Goal: Information Seeking & Learning: Learn about a topic

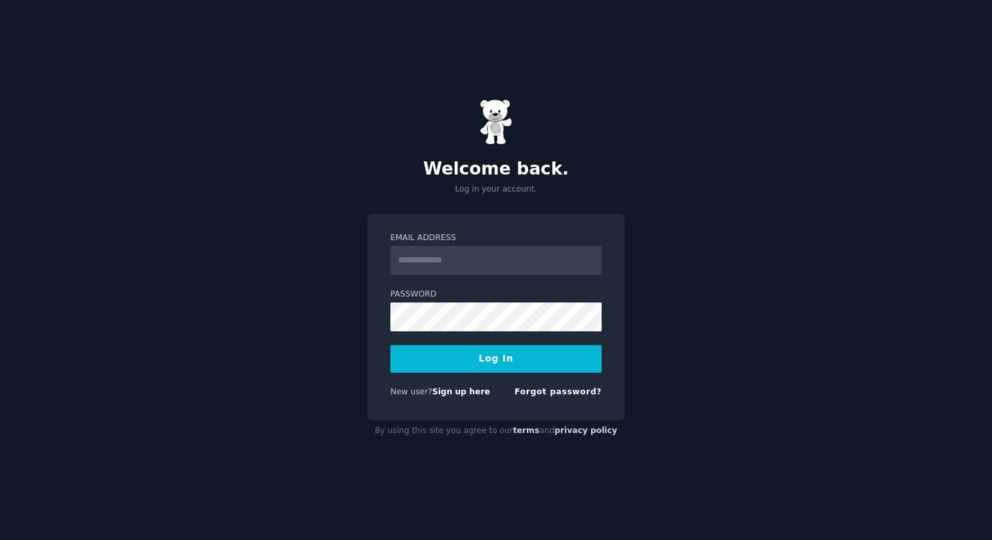
click at [424, 251] on input "Email Address" at bounding box center [496, 260] width 211 height 29
type input "**********"
click at [495, 360] on button "Log In" at bounding box center [496, 359] width 211 height 28
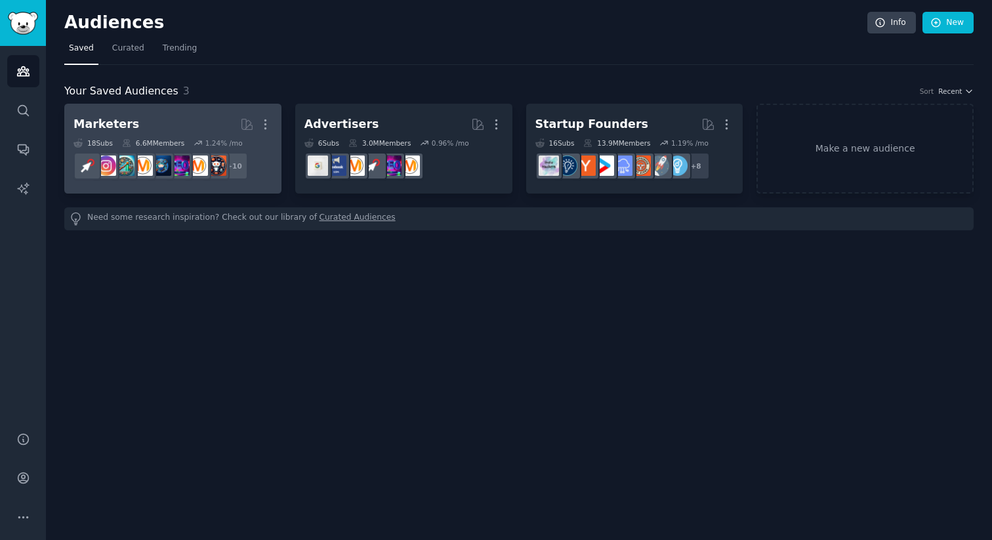
click at [199, 117] on h2 "Marketers Curated by GummySearch More" at bounding box center [173, 124] width 199 height 23
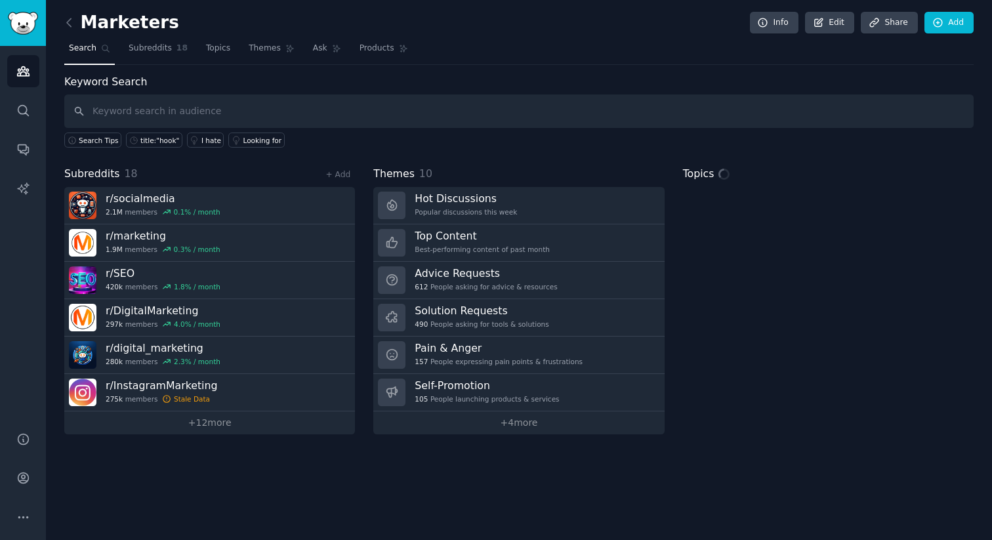
click at [188, 112] on input "text" at bounding box center [519, 111] width 910 height 33
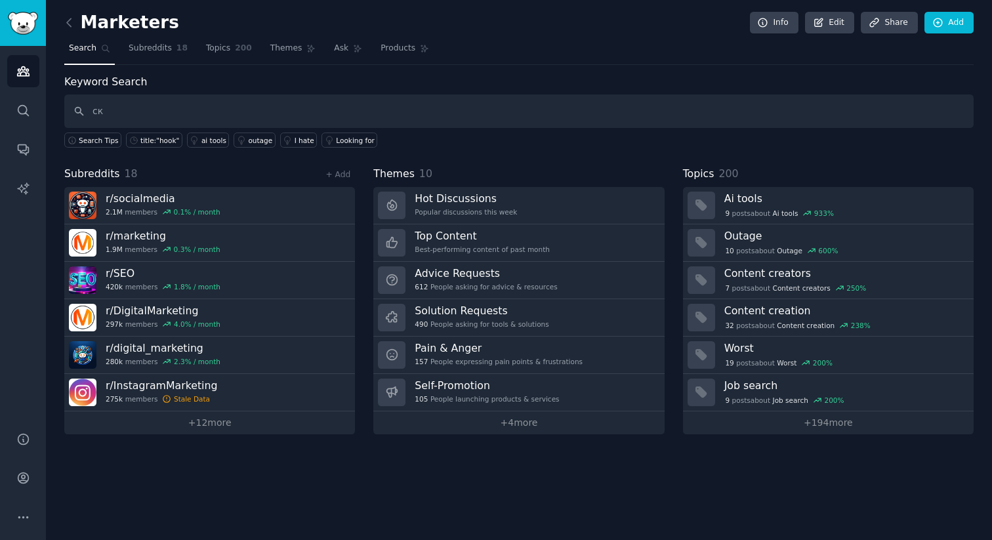
type input "с"
type input "creative ideation with ai"
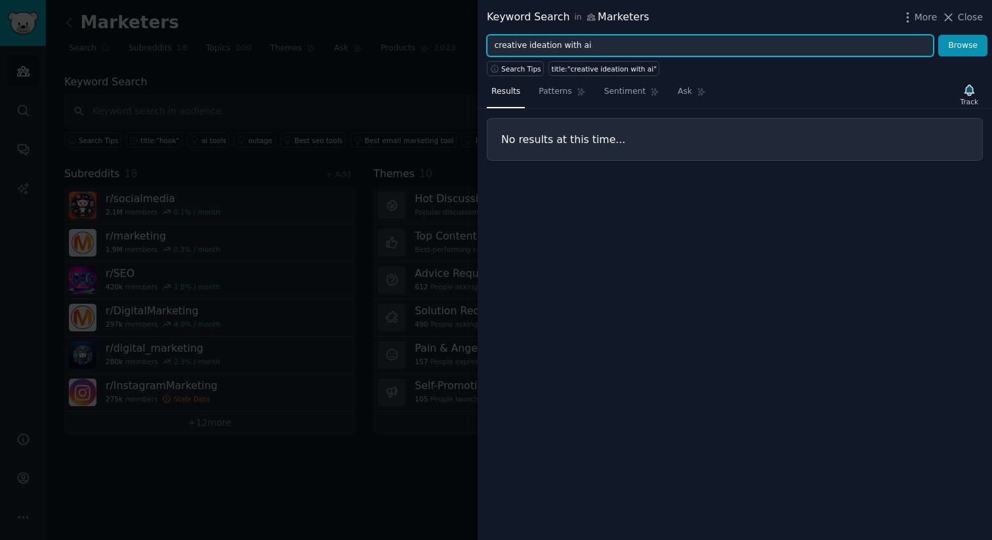
drag, startPoint x: 527, startPoint y: 45, endPoint x: 459, endPoint y: 45, distance: 67.6
click at [459, 45] on div "Keyword Search in Marketers More Close creative ideation with ai Browse Search …" at bounding box center [496, 270] width 992 height 540
click at [939, 35] on button "Browse" at bounding box center [963, 46] width 49 height 22
drag, startPoint x: 527, startPoint y: 45, endPoint x: 654, endPoint y: 45, distance: 127.3
click at [654, 45] on input "ideation with ai" at bounding box center [710, 46] width 447 height 22
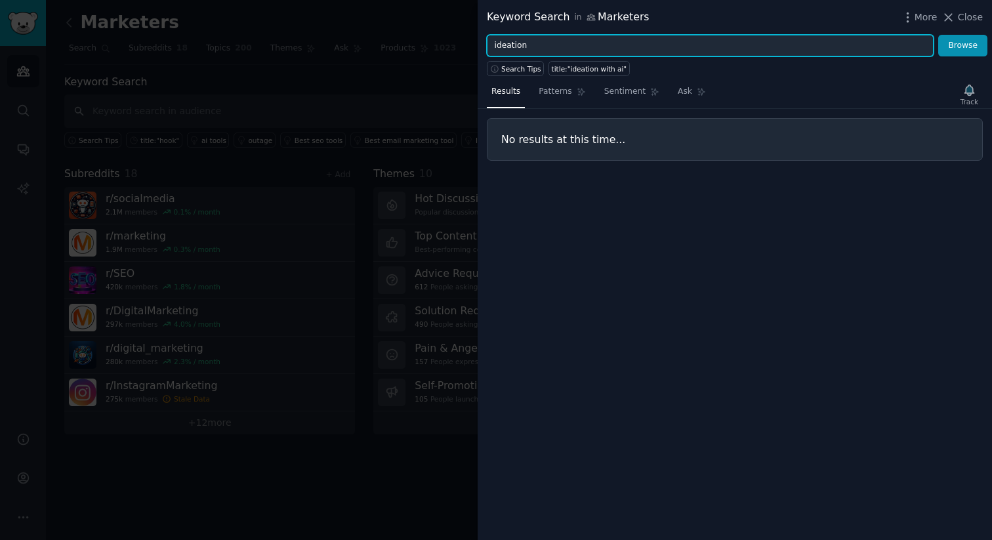
type input "ideation"
click at [939, 35] on button "Browse" at bounding box center [963, 46] width 49 height 22
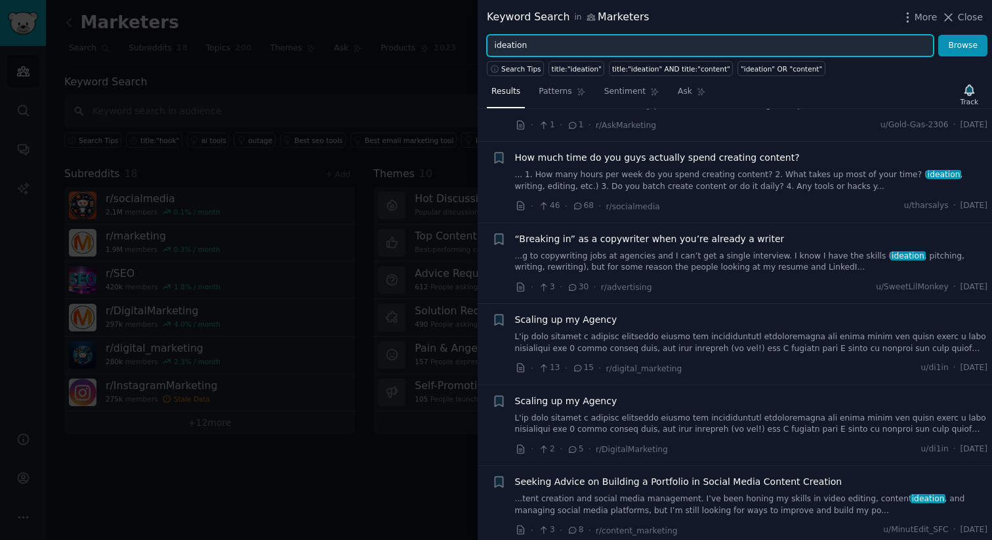
scroll to position [6887, 0]
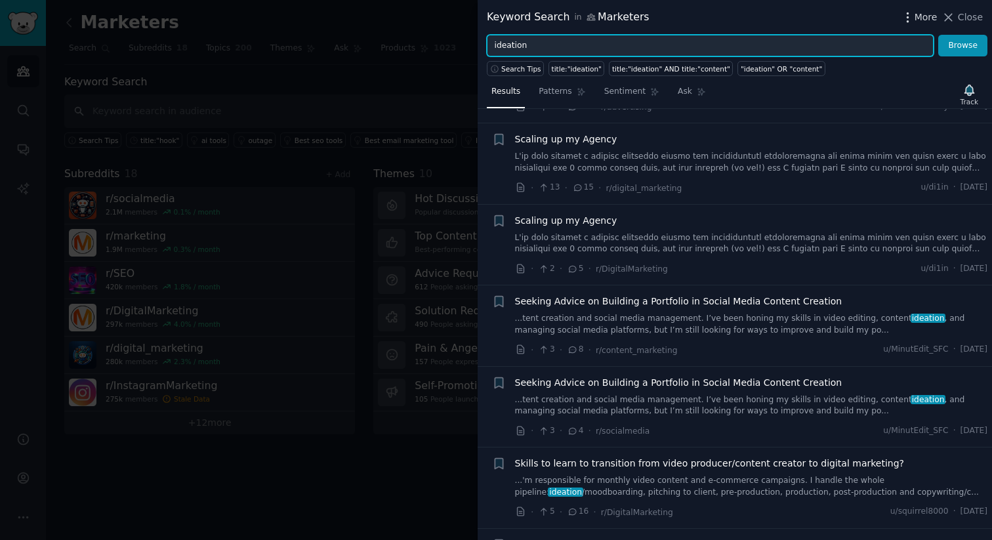
click at [915, 14] on icon "button" at bounding box center [908, 18] width 14 height 14
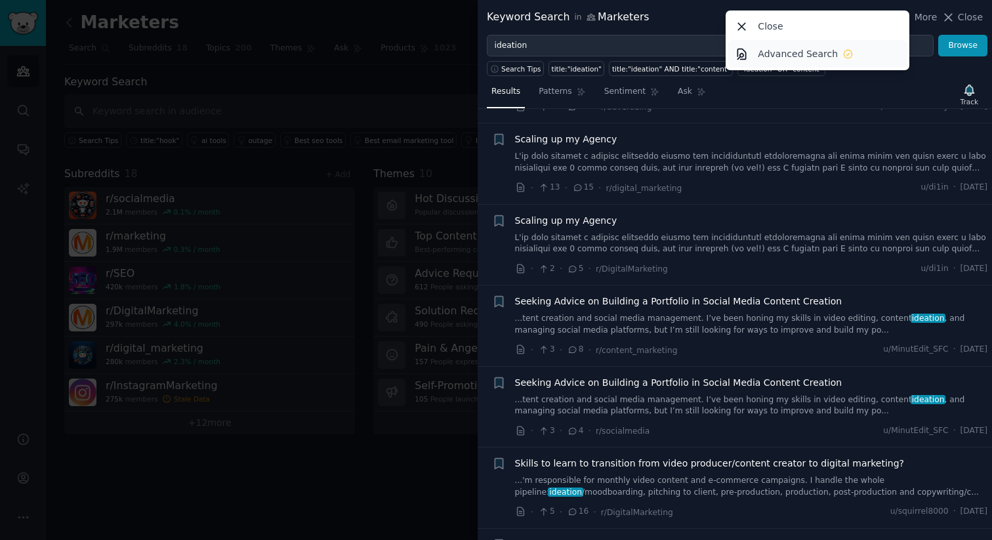
click at [773, 53] on p "Advanced Search" at bounding box center [798, 54] width 80 height 14
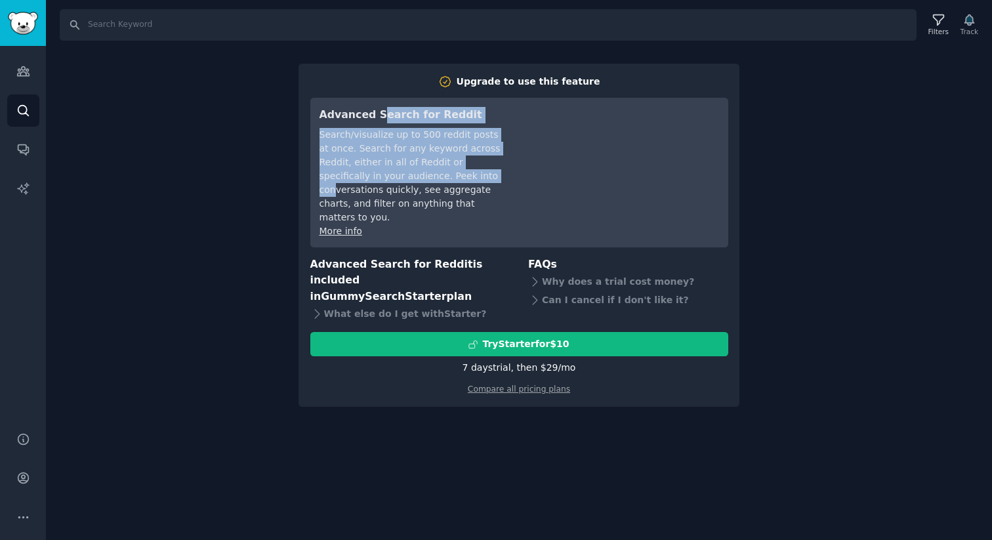
drag, startPoint x: 378, startPoint y: 117, endPoint x: 452, endPoint y: 173, distance: 92.7
click at [452, 173] on div "Advanced Search for Reddit Search/visualize up to 500 reddit posts at once. Sea…" at bounding box center [412, 172] width 184 height 131
click at [452, 173] on div "Search/visualize up to 500 reddit posts at once. Search for any keyword across …" at bounding box center [412, 176] width 184 height 96
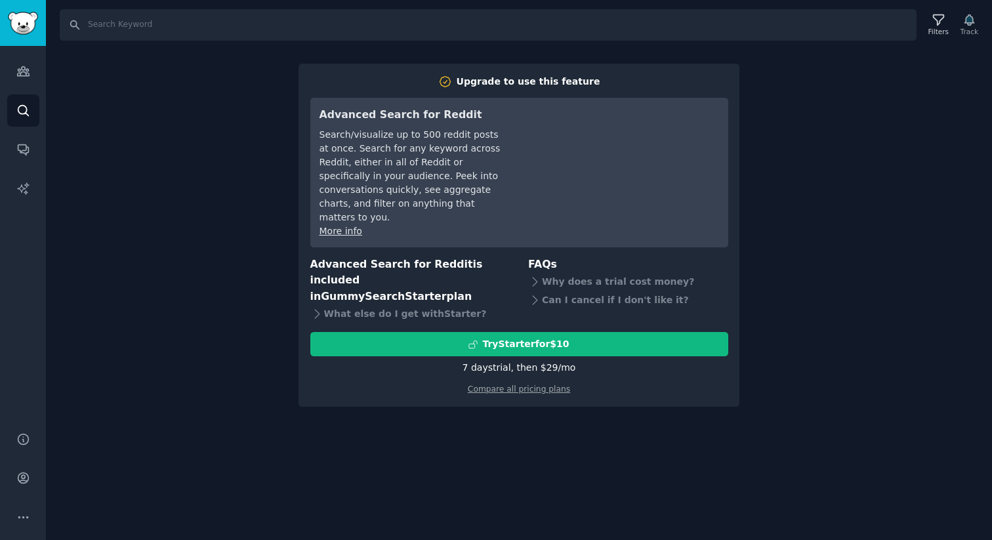
drag, startPoint x: 344, startPoint y: 251, endPoint x: 493, endPoint y: 269, distance: 150.1
click at [493, 269] on h3 "Advanced Search for Reddit is included in GummySearch Starter plan" at bounding box center [410, 281] width 200 height 49
click at [430, 305] on div "What else do I get with Starter ?" at bounding box center [410, 314] width 200 height 18
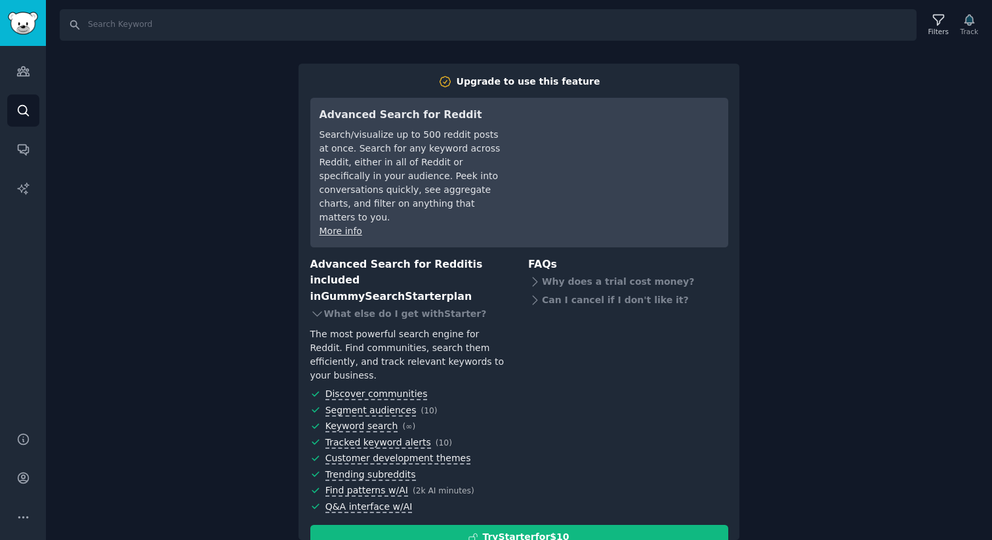
click at [236, 133] on div "Search Filters Track Upgrade to use this feature Advanced Search for Reddit Sea…" at bounding box center [519, 270] width 946 height 540
click at [16, 112] on icon "Sidebar" at bounding box center [23, 111] width 14 height 14
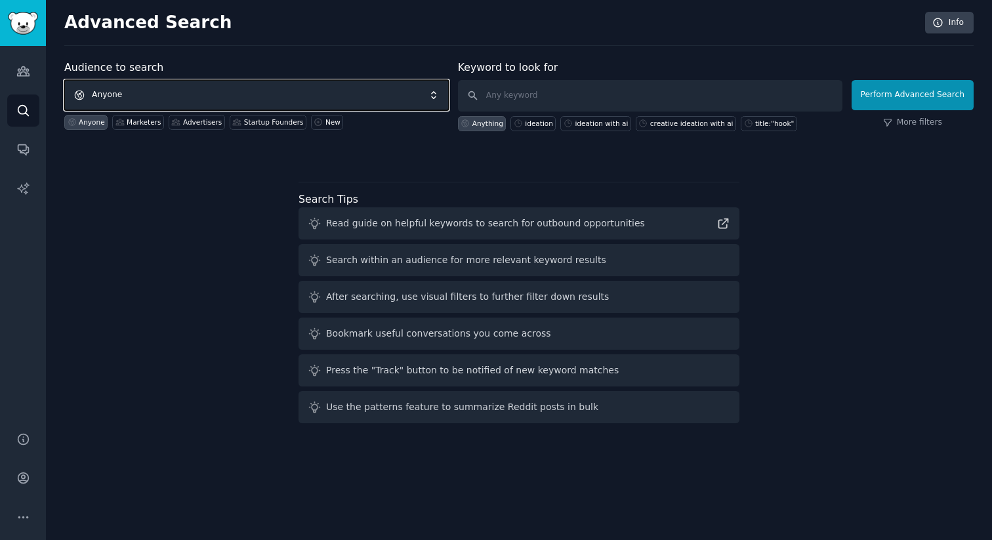
click at [110, 85] on span "Anyone" at bounding box center [256, 95] width 385 height 30
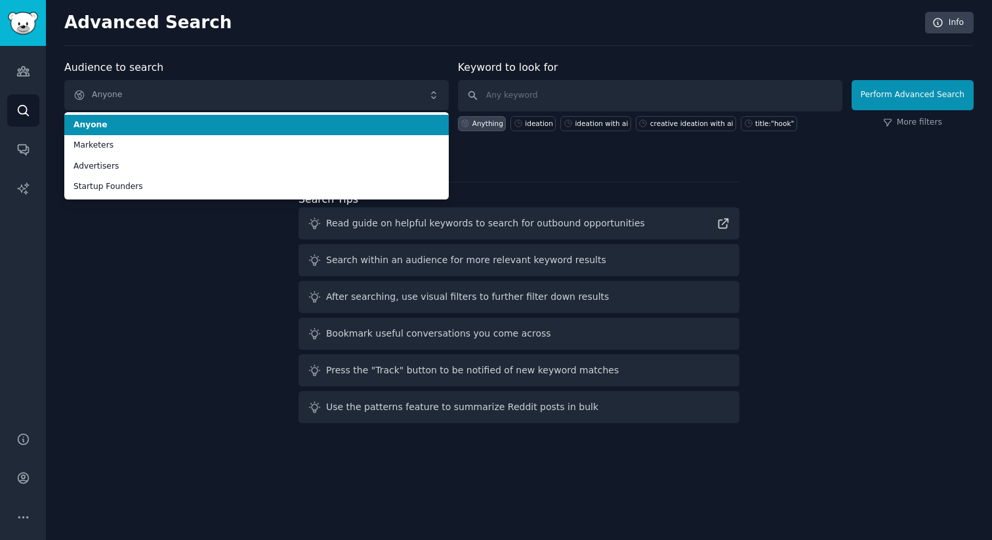
click at [209, 70] on div "Audience to search Anyone Anyone Marketers Advertisers Startup Founders Anyone …" at bounding box center [256, 96] width 385 height 72
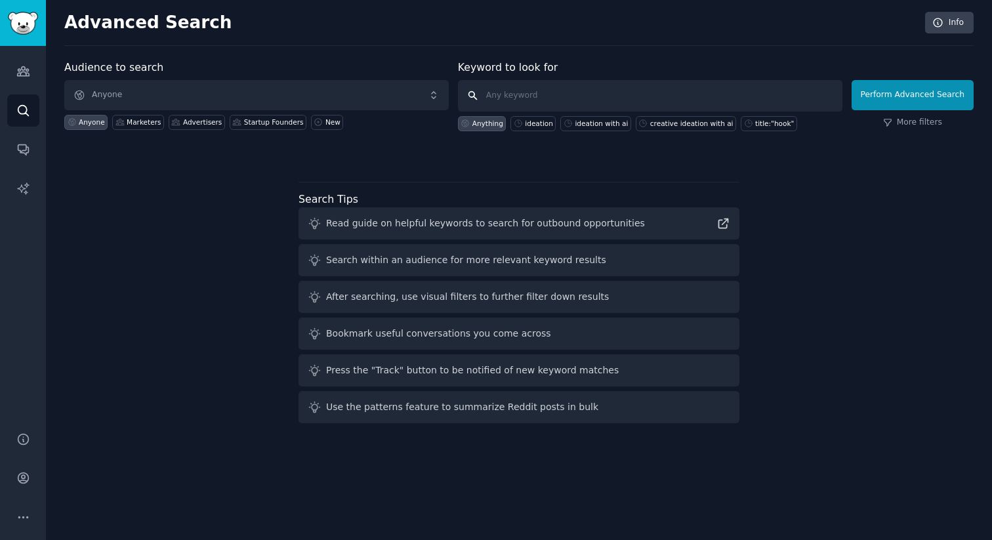
click at [525, 100] on input "text" at bounding box center [650, 96] width 385 height 32
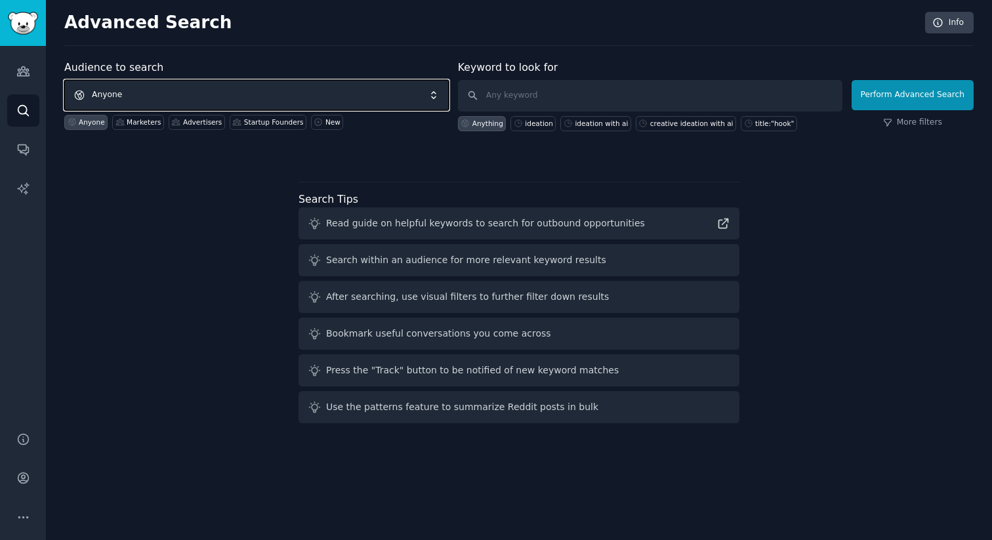
click at [141, 92] on span "Anyone" at bounding box center [256, 95] width 385 height 30
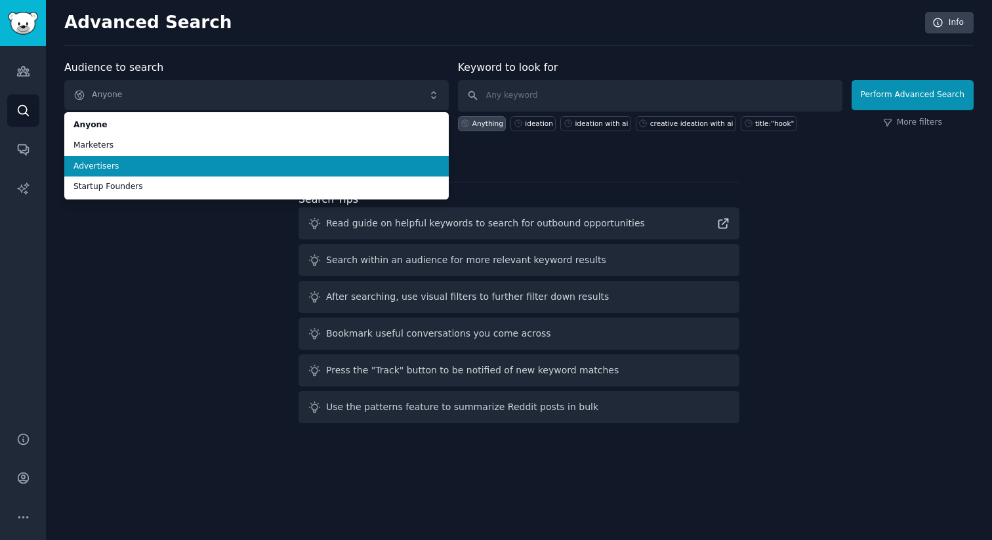
click at [123, 169] on span "Advertisers" at bounding box center [257, 167] width 366 height 12
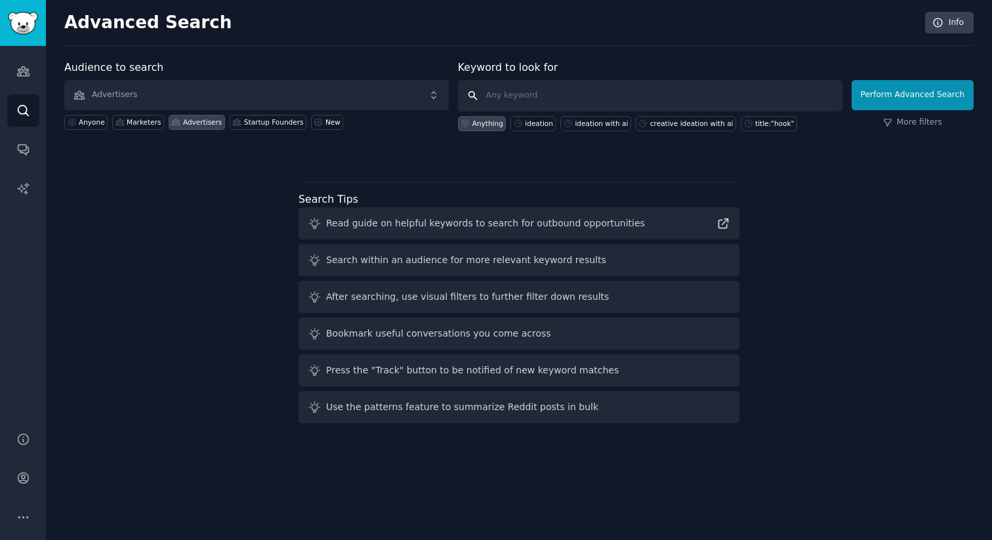
click at [536, 100] on input "text" at bounding box center [650, 96] width 385 height 32
click at [530, 124] on div "ideation" at bounding box center [539, 123] width 28 height 9
type input "ideation"
click at [915, 99] on button "Perform Advanced Search" at bounding box center [913, 95] width 122 height 30
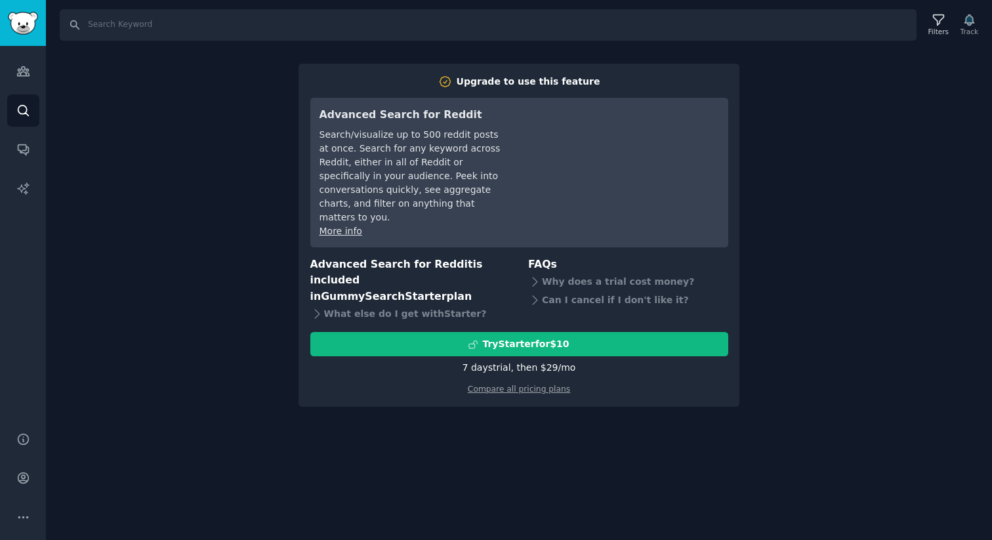
click at [513, 361] on div "7 days trial, then $ 29 /mo" at bounding box center [520, 368] width 114 height 14
drag, startPoint x: 473, startPoint y: 341, endPoint x: 531, endPoint y: 340, distance: 58.4
click at [531, 361] on div "7 days trial, then $ 29 /mo" at bounding box center [520, 368] width 114 height 14
click at [511, 361] on div "7 days trial, then $ 29 /mo" at bounding box center [520, 368] width 114 height 14
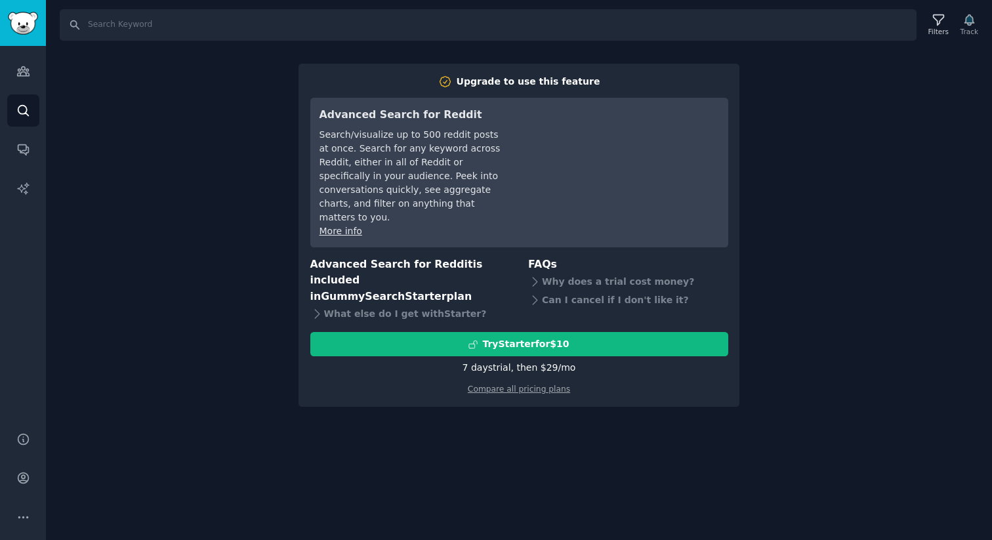
click at [482, 361] on div "7 days trial, then $ 29 /mo" at bounding box center [520, 368] width 114 height 14
click at [495, 385] on link "Compare all pricing plans" at bounding box center [519, 389] width 102 height 9
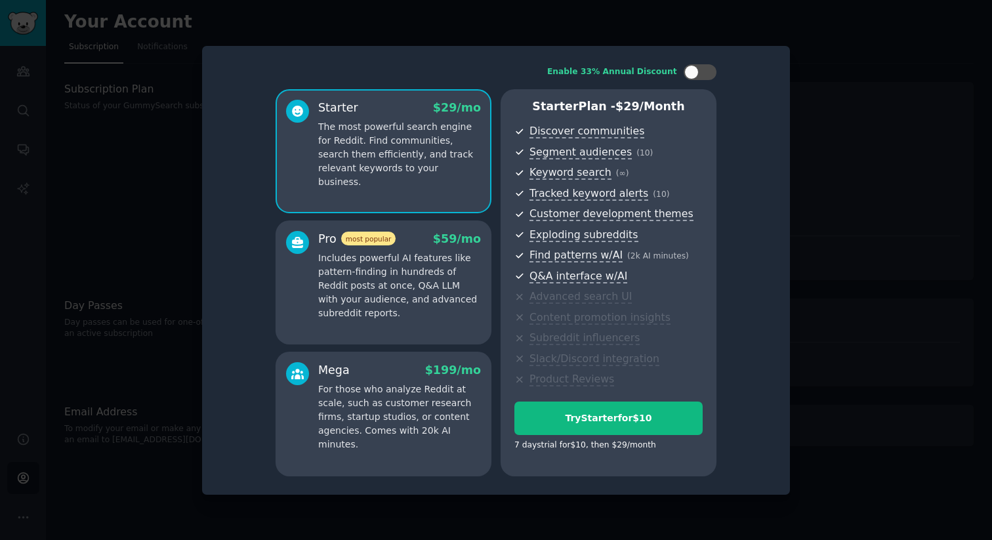
click at [376, 75] on div "Enable 33% Annual Discount" at bounding box center [496, 72] width 441 height 16
click at [363, 142] on p "The most powerful search engine for Reddit. Find communities, search them effic…" at bounding box center [399, 154] width 163 height 69
click at [401, 254] on p "Includes powerful AI features like pattern-finding in hundreds of Reddit posts …" at bounding box center [399, 285] width 163 height 69
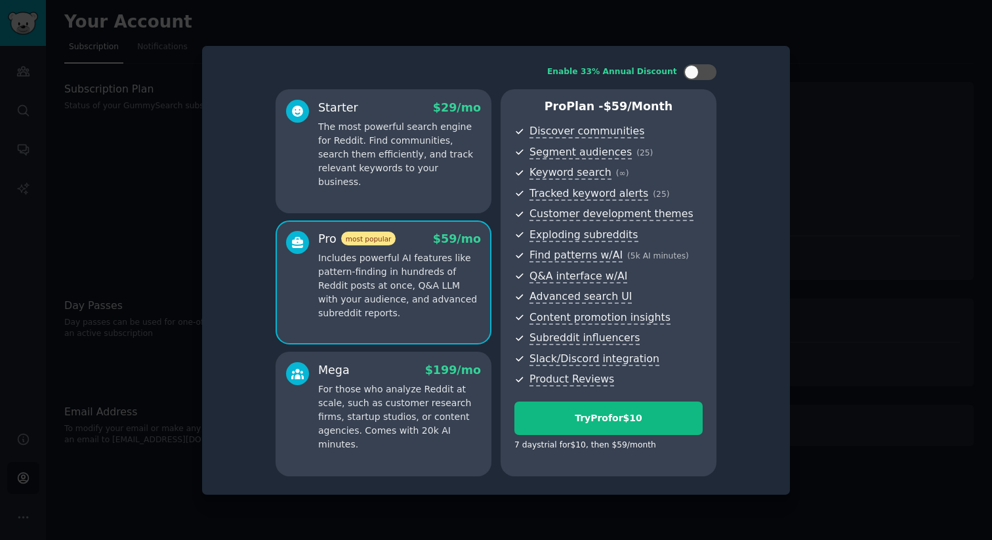
click at [415, 371] on div "Mega $ 199 /mo" at bounding box center [399, 370] width 163 height 16
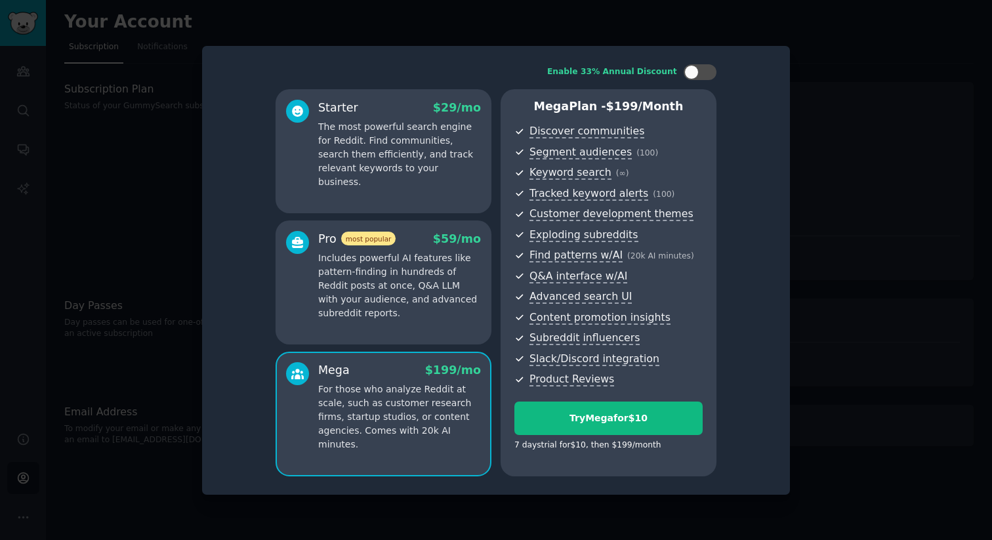
click at [430, 236] on div "Pro most popular $ 59 /mo" at bounding box center [399, 239] width 163 height 16
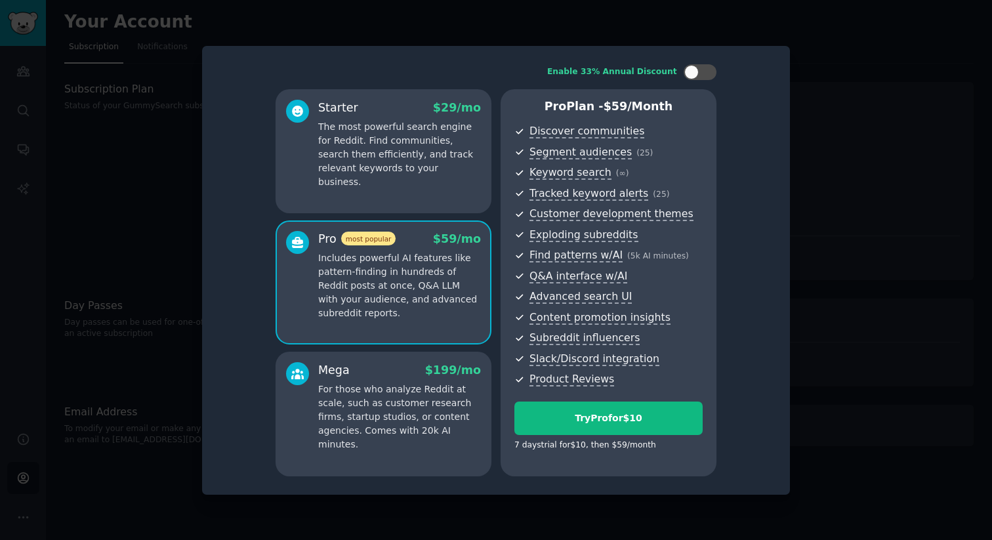
click at [404, 373] on div "Mega $ 199 /mo" at bounding box center [399, 370] width 163 height 16
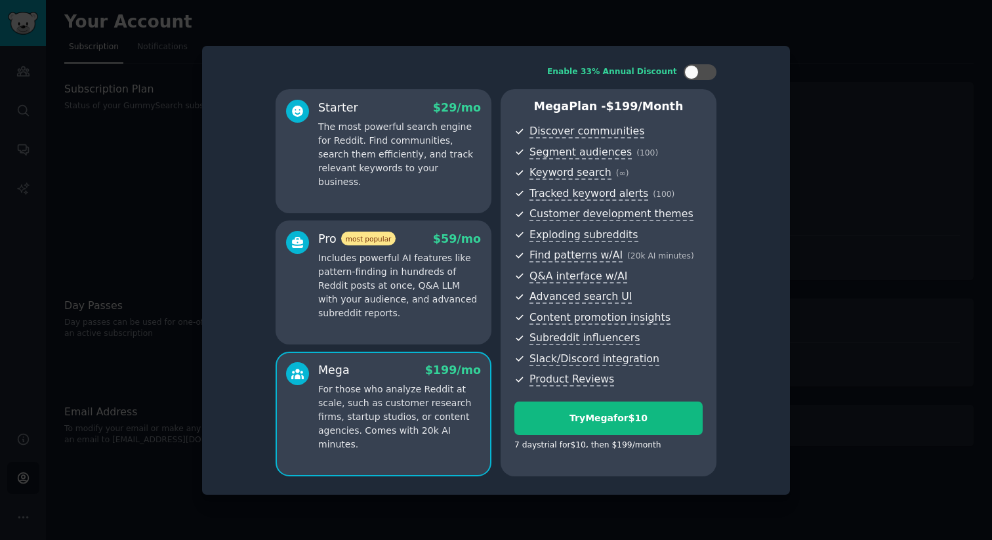
click at [421, 245] on div "Pro most popular $ 59 /mo" at bounding box center [399, 239] width 163 height 16
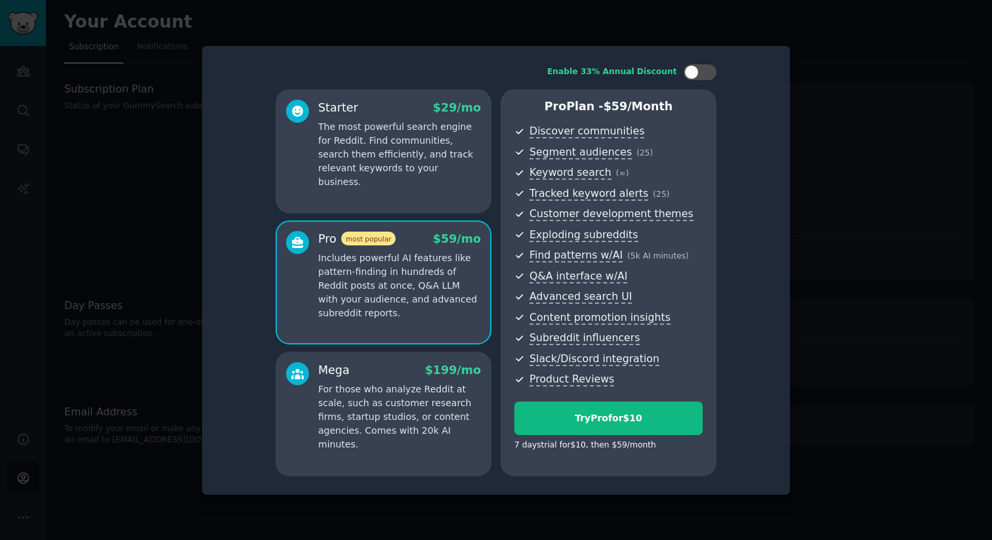
click at [413, 107] on div "Starter $ 29 /mo" at bounding box center [399, 108] width 163 height 16
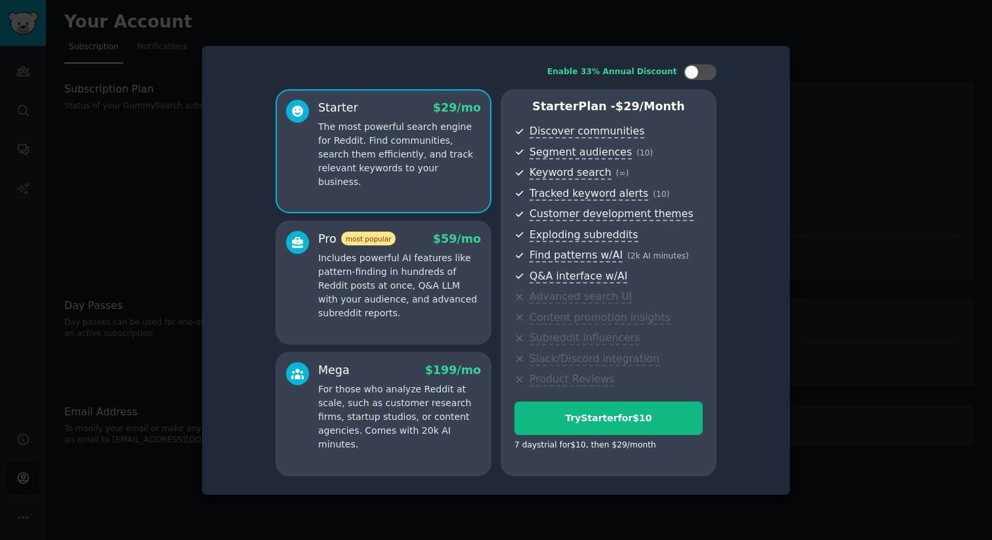
click at [853, 225] on div at bounding box center [496, 270] width 992 height 540
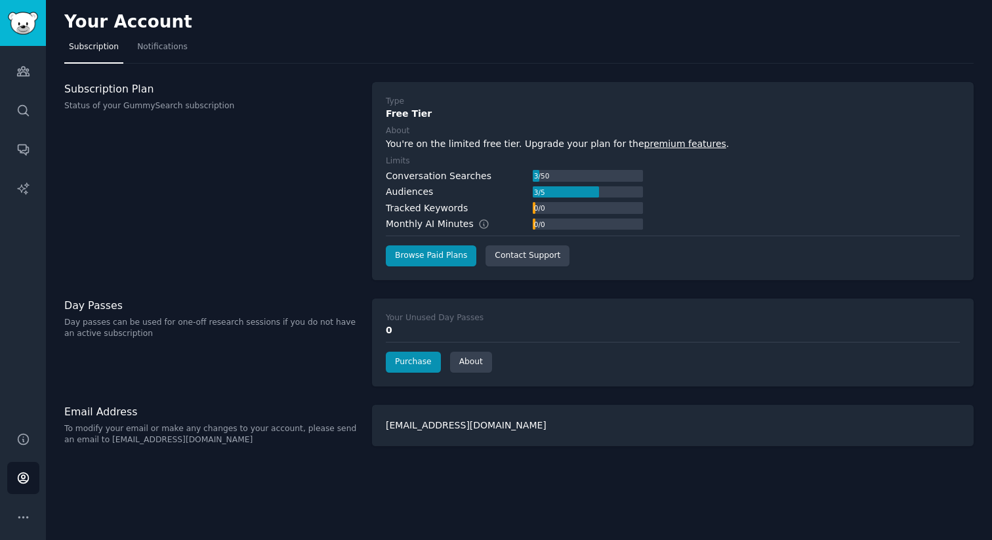
click at [660, 60] on nav "Subscription Notifications" at bounding box center [519, 50] width 910 height 27
drag, startPoint x: 410, startPoint y: 191, endPoint x: 437, endPoint y: 166, distance: 36.7
click at [437, 166] on div "Type Free Tier About You're on the limited free tier. Upgrade your plan for the…" at bounding box center [673, 181] width 574 height 171
click at [196, 164] on div "Subscription Plan Status of your GummySearch subscription" at bounding box center [211, 181] width 294 height 198
click at [21, 62] on link "Audiences" at bounding box center [23, 71] width 32 height 32
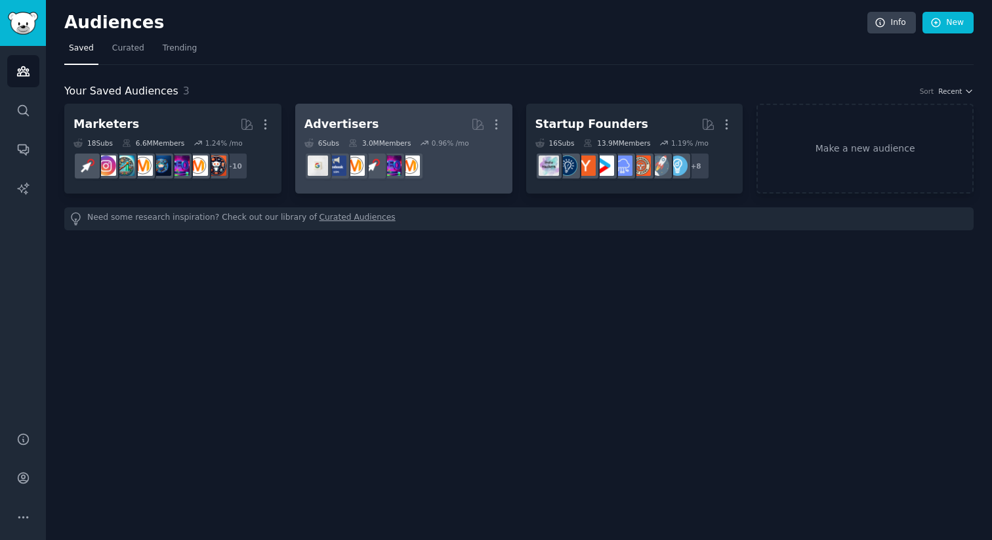
click at [394, 115] on h2 "Advertisers More" at bounding box center [404, 124] width 199 height 23
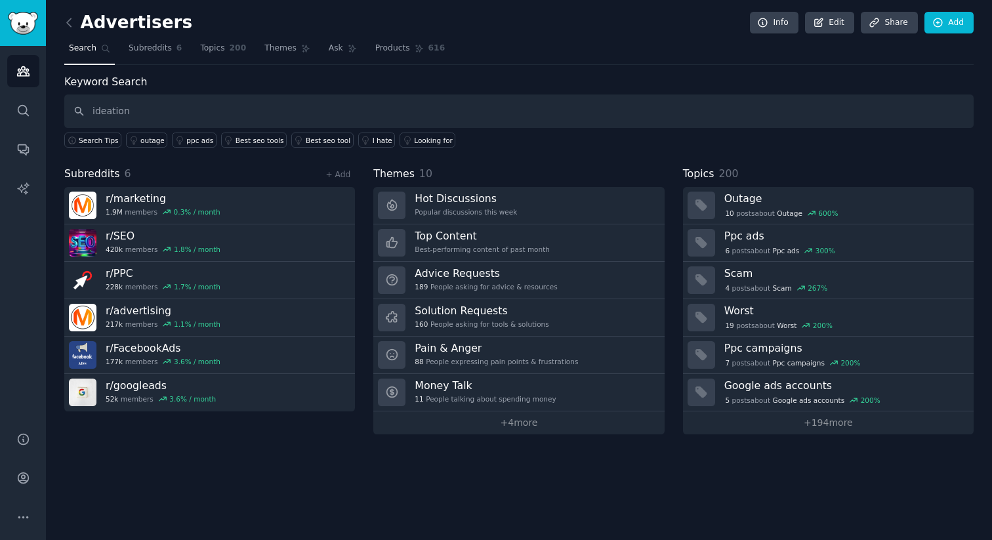
type input "ideation"
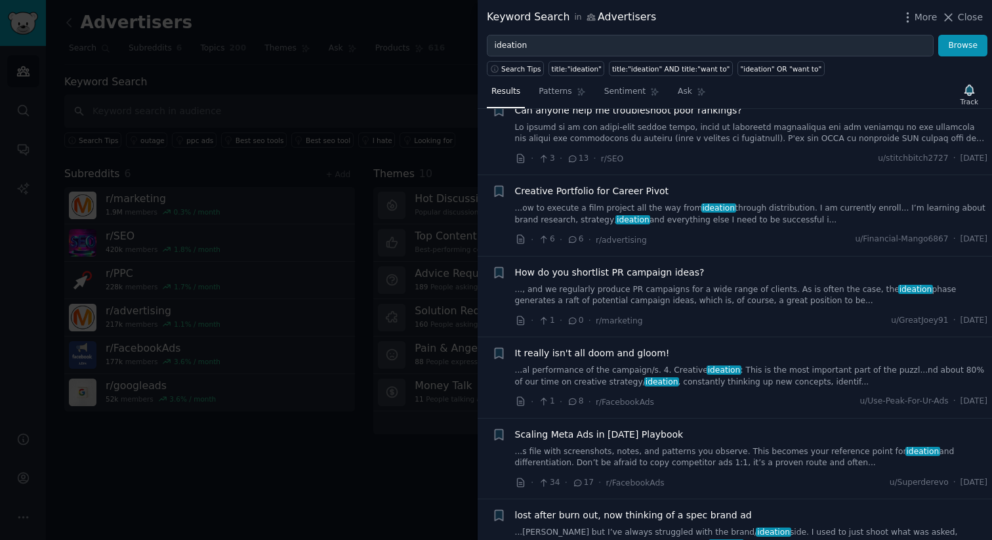
scroll to position [37, 0]
click at [888, 371] on link "...al performance of the campaign/s. 4. Creative ideation : This is the most im…" at bounding box center [751, 375] width 473 height 23
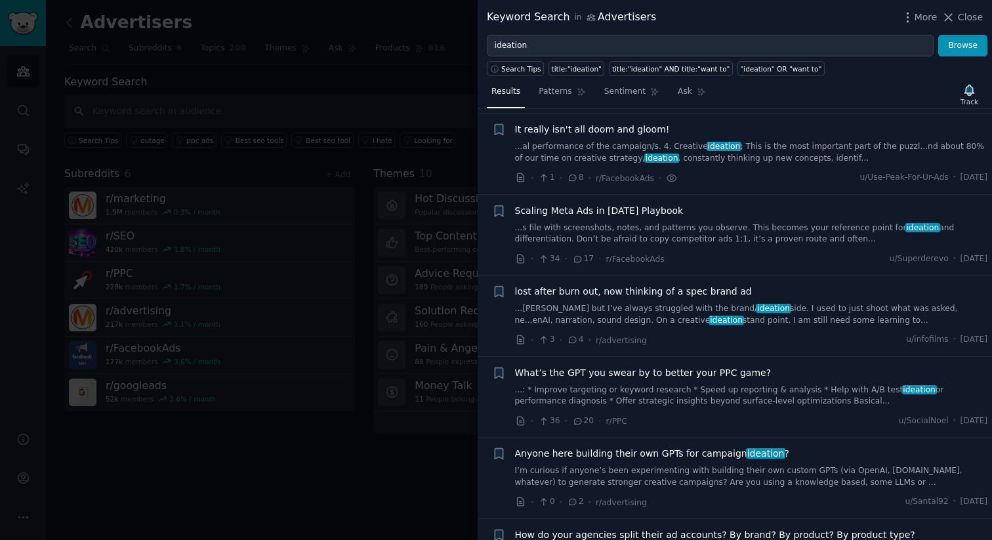
scroll to position [264, 0]
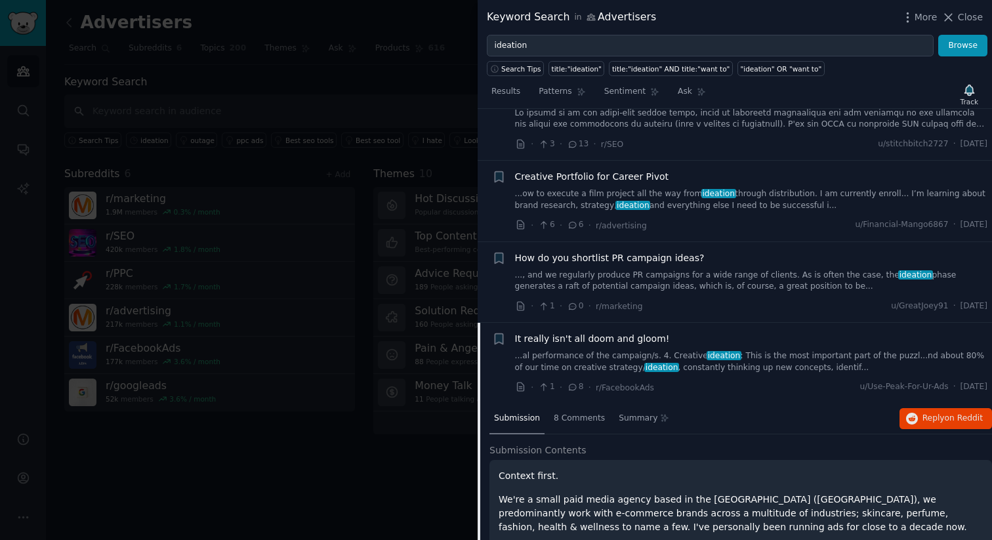
scroll to position [65, 0]
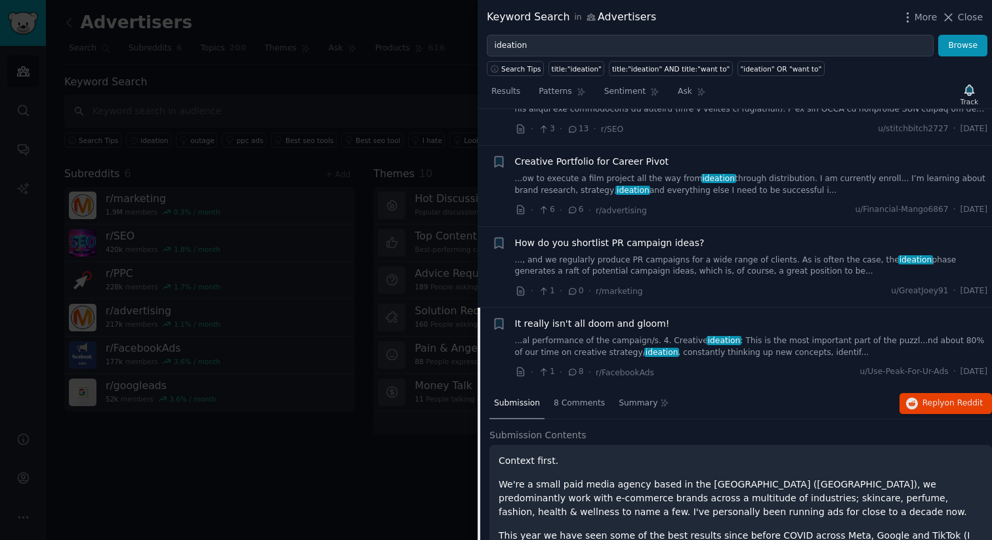
click at [769, 341] on link "...al performance of the campaign/s. 4. Creative ideation : This is the most im…" at bounding box center [751, 346] width 473 height 23
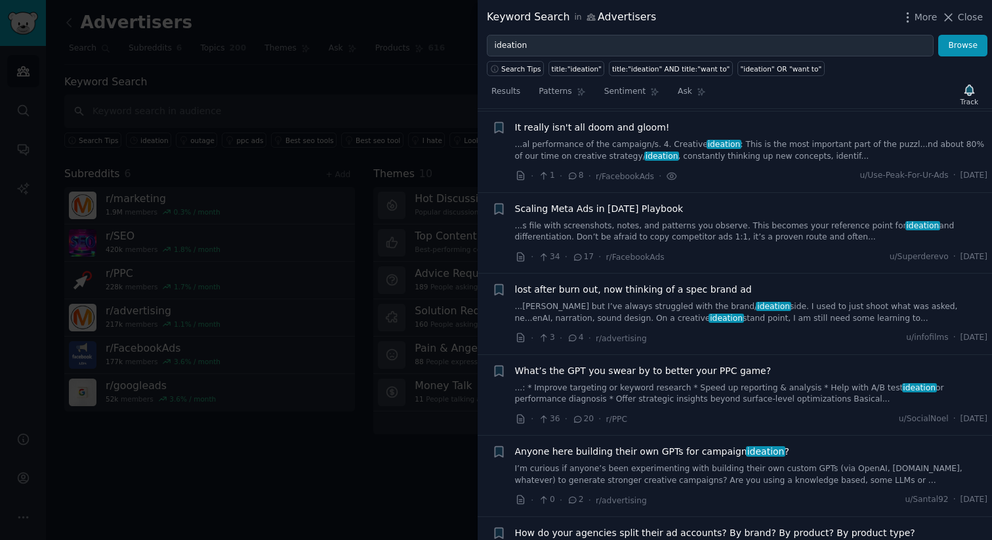
scroll to position [264, 0]
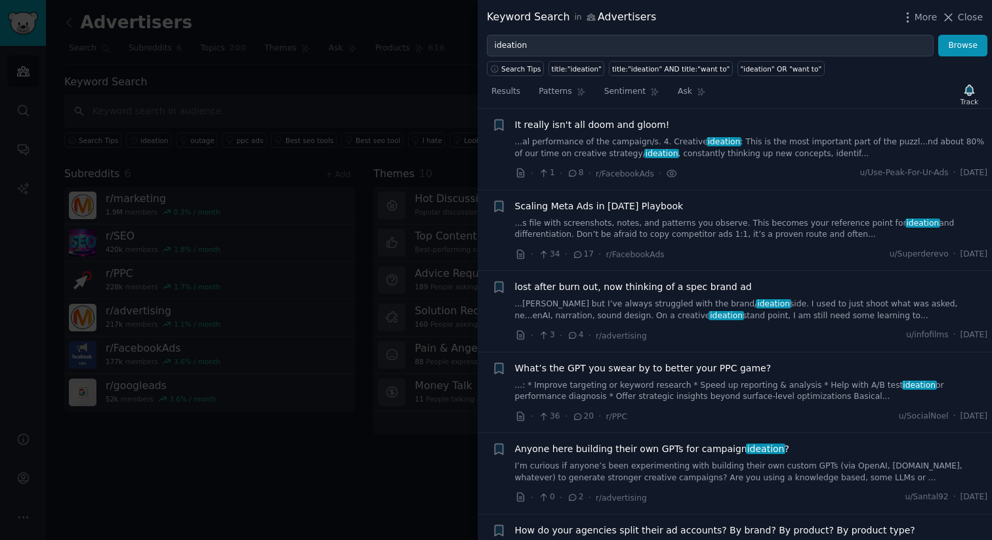
click at [762, 142] on link "...al performance of the campaign/s. 4. Creative ideation : This is the most im…" at bounding box center [751, 148] width 473 height 23
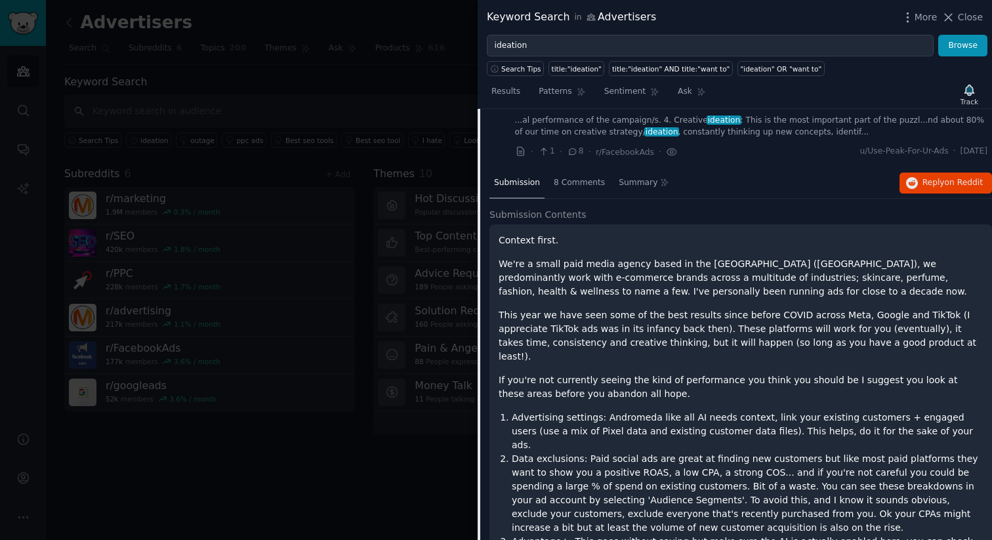
scroll to position [262, 0]
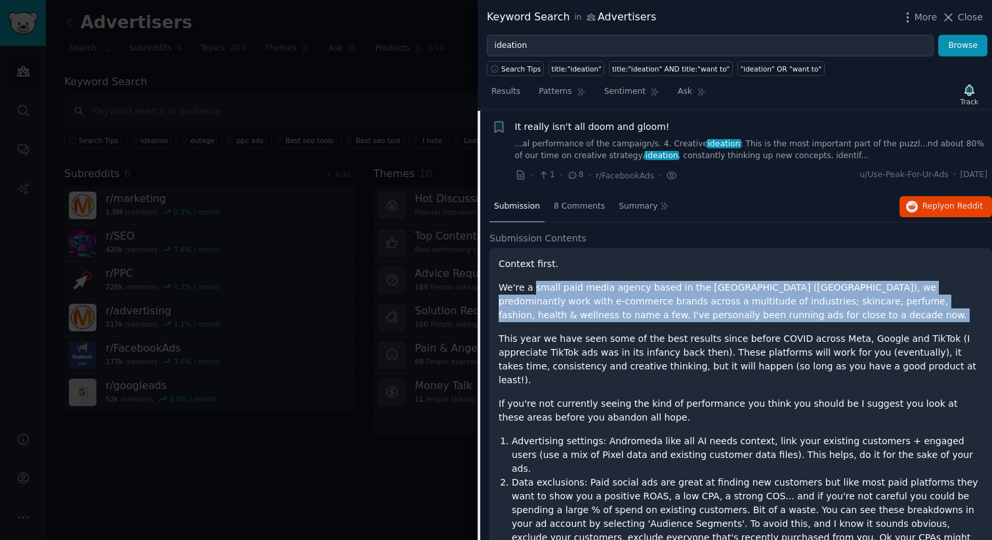
drag, startPoint x: 536, startPoint y: 283, endPoint x: 700, endPoint y: 328, distance: 170.7
click at [700, 328] on div "Context first. We're a small paid media agency based in the UK (Manchester), we…" at bounding box center [741, 534] width 484 height 555
click at [671, 318] on p "We're a small paid media agency based in the UK (Manchester), we predominantly …" at bounding box center [741, 301] width 484 height 41
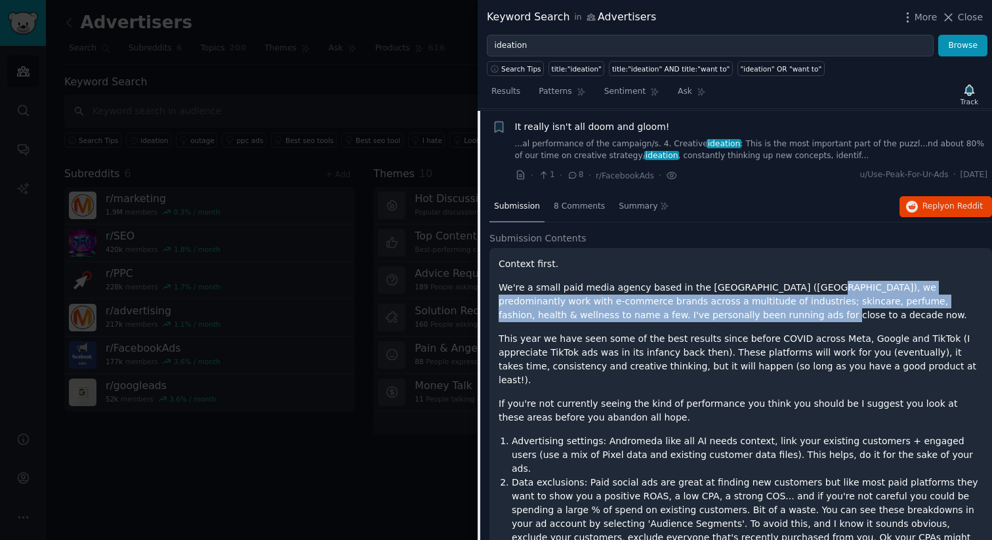
drag, startPoint x: 696, startPoint y: 319, endPoint x: 803, endPoint y: 287, distance: 111.5
click at [803, 287] on p "We're a small paid media agency based in the UK (Manchester), we predominantly …" at bounding box center [741, 301] width 484 height 41
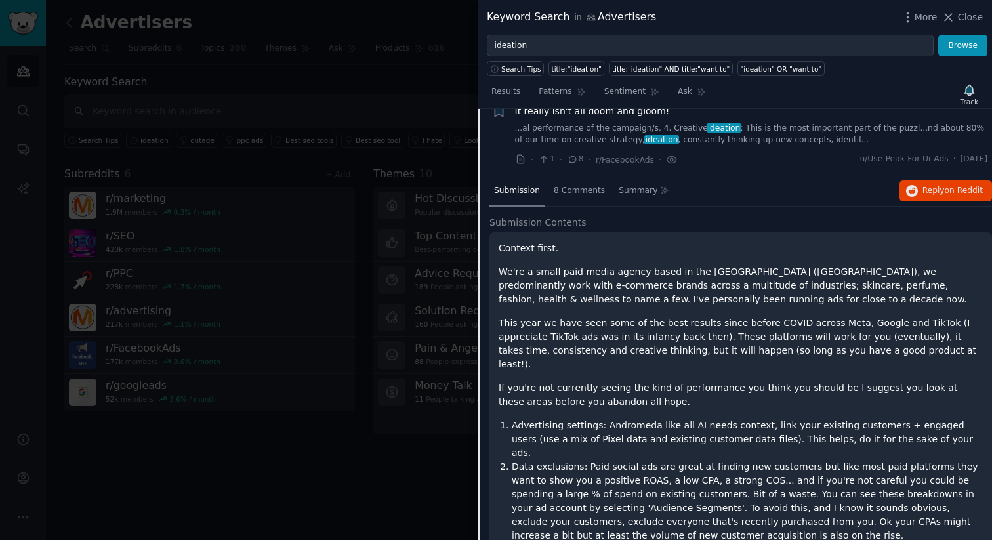
scroll to position [288, 0]
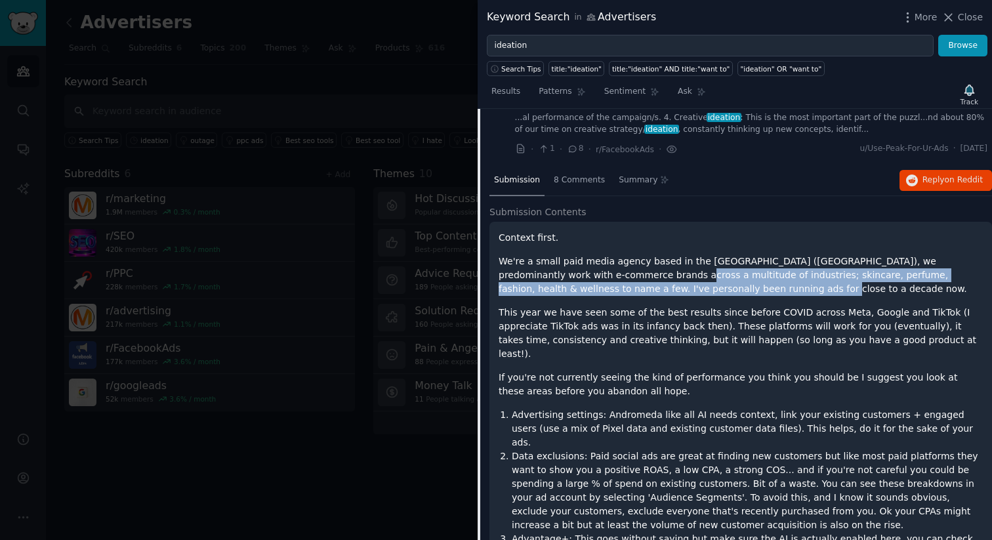
drag, startPoint x: 594, startPoint y: 270, endPoint x: 730, endPoint y: 292, distance: 137.6
click at [730, 292] on p "We're a small paid media agency based in the UK (Manchester), we predominantly …" at bounding box center [741, 275] width 484 height 41
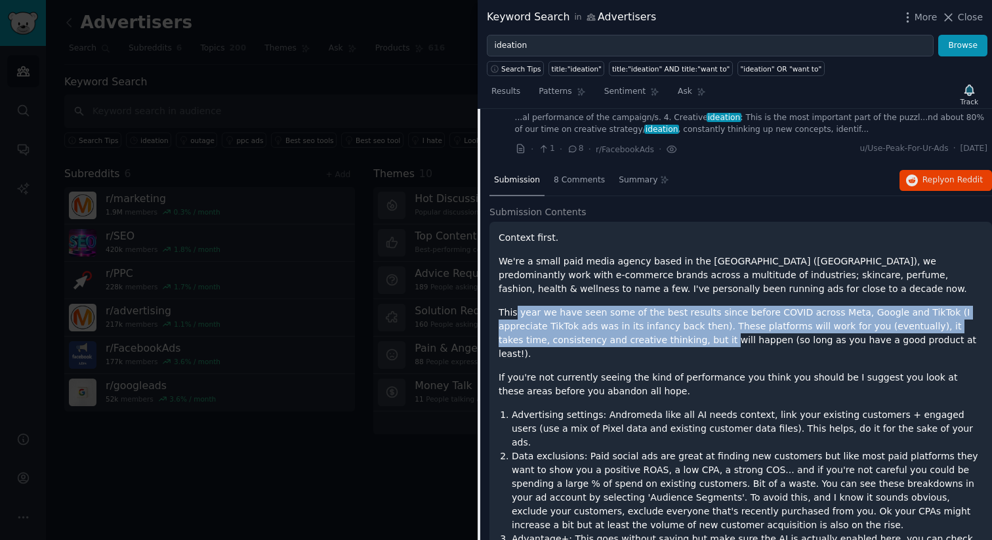
drag, startPoint x: 515, startPoint y: 307, endPoint x: 671, endPoint y: 341, distance: 160.5
click at [671, 341] on p "This year we have seen some of the best results since before COVID across Meta,…" at bounding box center [741, 333] width 484 height 55
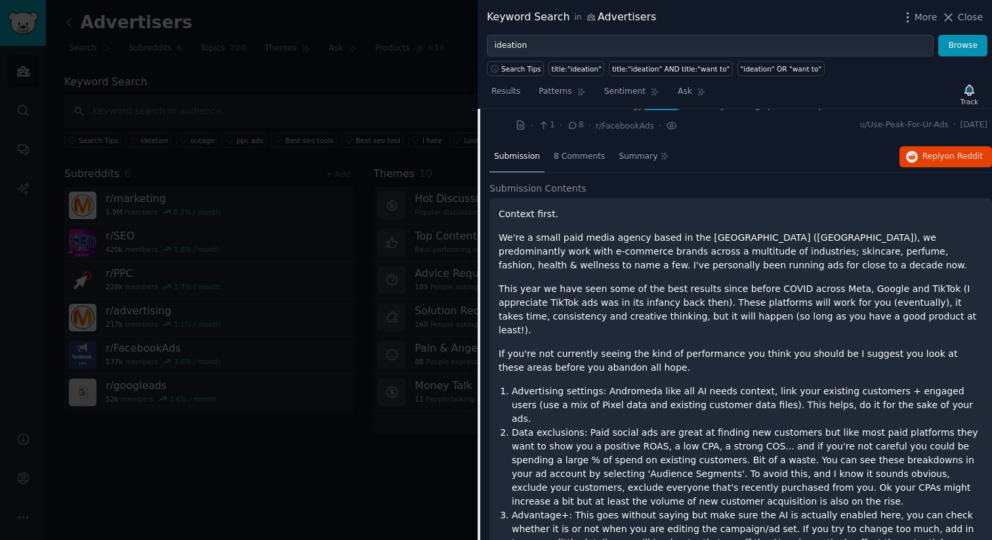
scroll to position [324, 0]
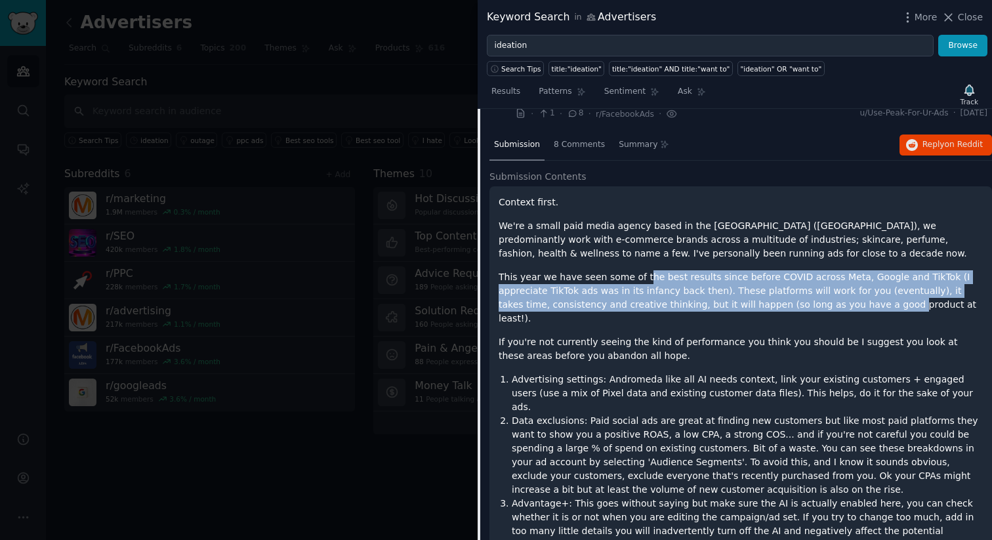
drag, startPoint x: 638, startPoint y: 275, endPoint x: 840, endPoint y: 303, distance: 204.0
click at [840, 303] on p "This year we have seen some of the best results since before COVID across Meta,…" at bounding box center [741, 297] width 484 height 55
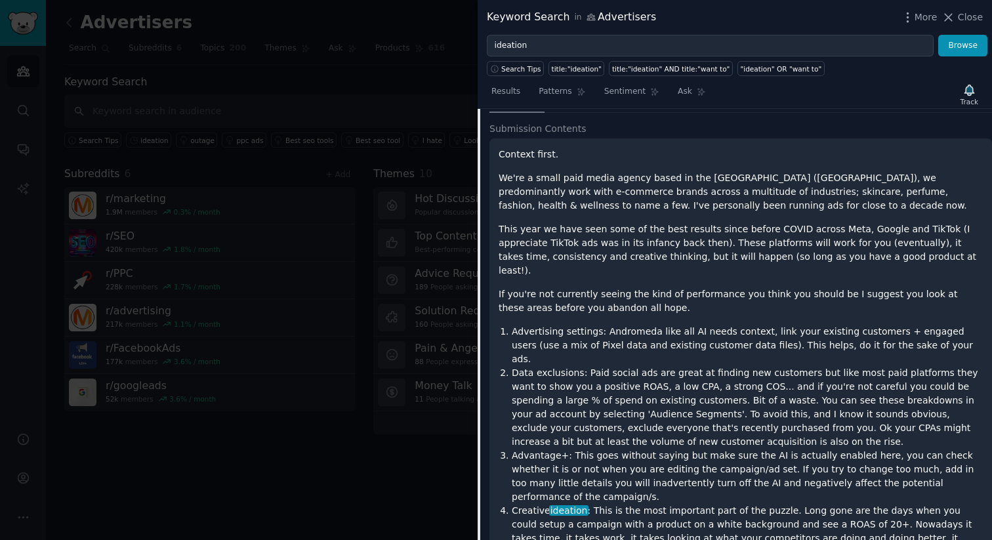
scroll to position [378, 0]
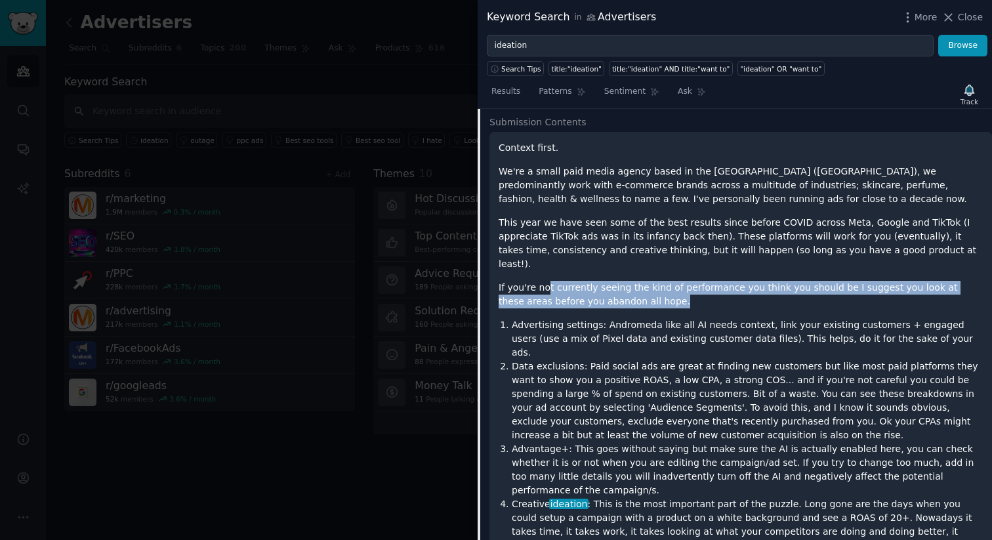
drag, startPoint x: 544, startPoint y: 270, endPoint x: 673, endPoint y: 291, distance: 130.2
click at [673, 291] on p "If you're not currently seeing the kind of performance you think you should be …" at bounding box center [741, 295] width 484 height 28
drag, startPoint x: 715, startPoint y: 289, endPoint x: 666, endPoint y: 270, distance: 53.4
click at [666, 281] on p "If you're not currently seeing the kind of performance you think you should be …" at bounding box center [741, 295] width 484 height 28
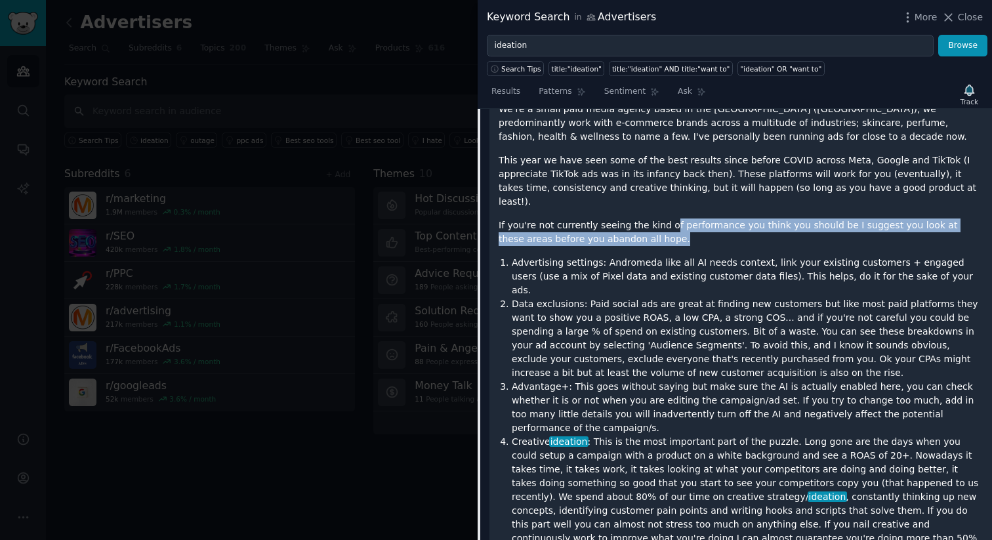
scroll to position [465, 0]
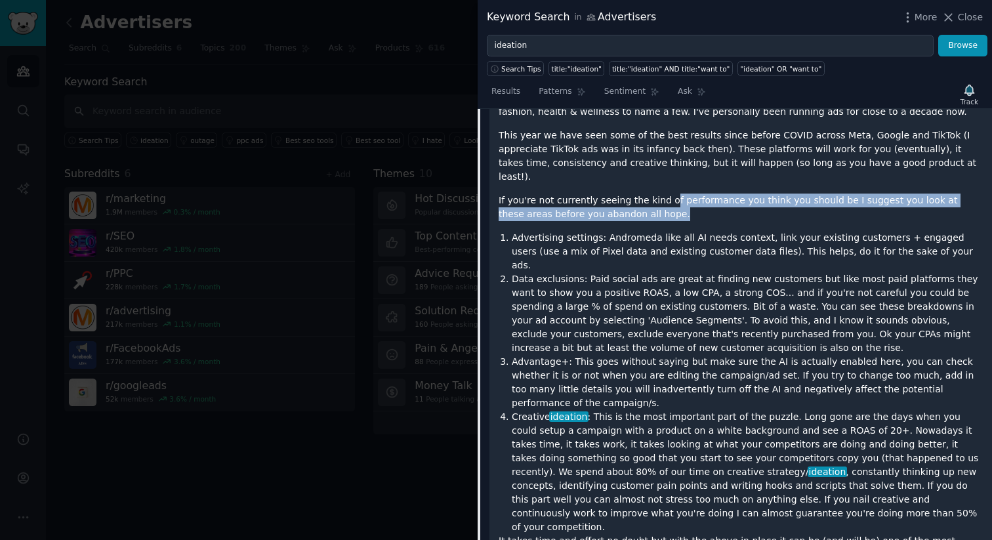
click at [559, 200] on p "If you're not currently seeing the kind of performance you think you should be …" at bounding box center [741, 208] width 484 height 28
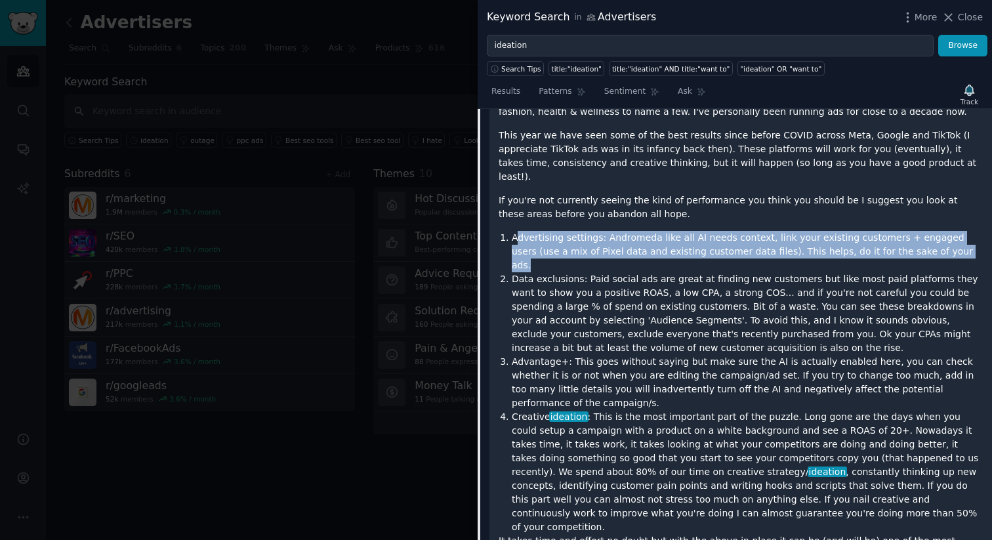
drag, startPoint x: 519, startPoint y: 221, endPoint x: 927, endPoint y: 236, distance: 407.9
click at [927, 236] on li "Advertising settings: Andromeda like all AI needs context, link your existing c…" at bounding box center [747, 251] width 471 height 41
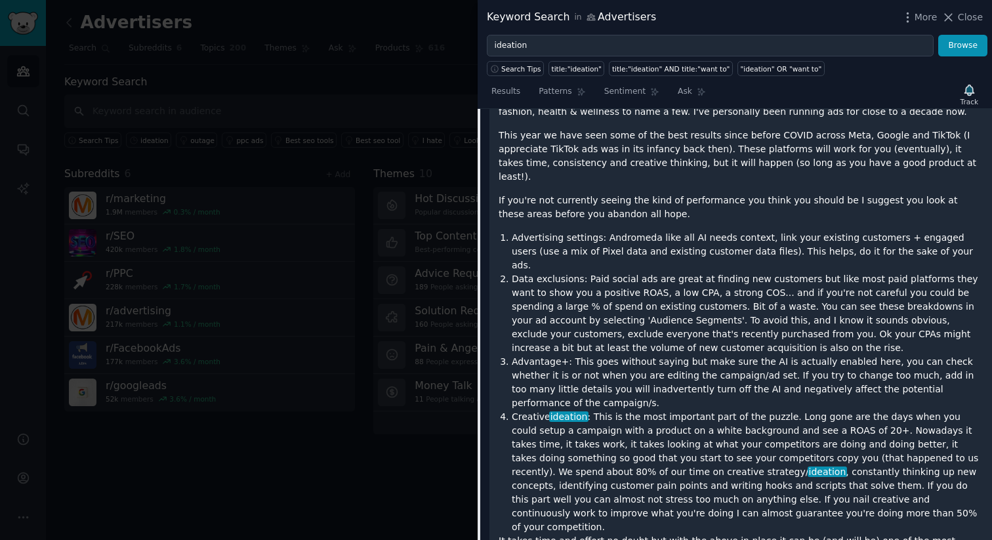
click at [937, 238] on li "Advertising settings: Andromeda like all AI needs context, link your existing c…" at bounding box center [747, 251] width 471 height 41
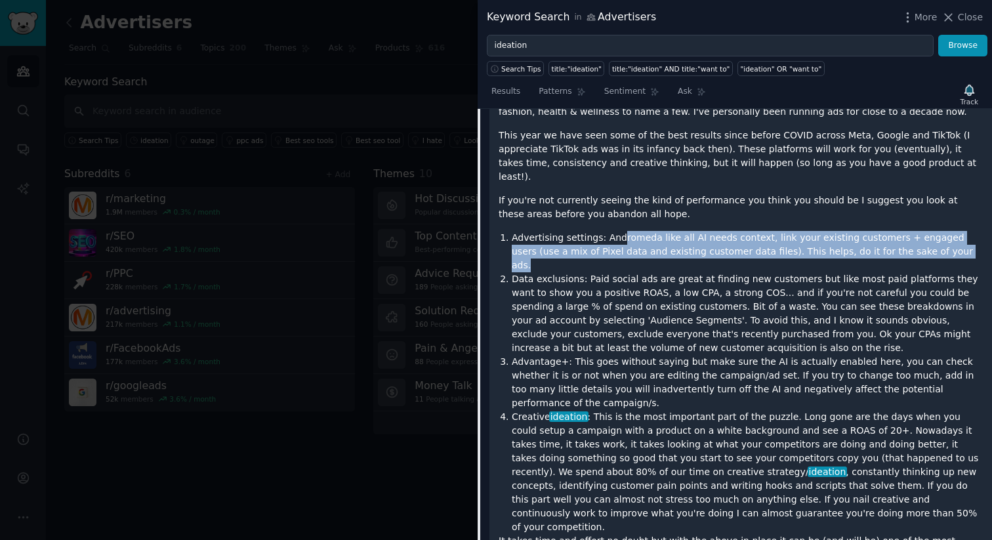
drag, startPoint x: 948, startPoint y: 238, endPoint x: 618, endPoint y: 226, distance: 331.0
click at [618, 231] on li "Advertising settings: Andromeda like all AI needs context, link your existing c…" at bounding box center [747, 251] width 471 height 41
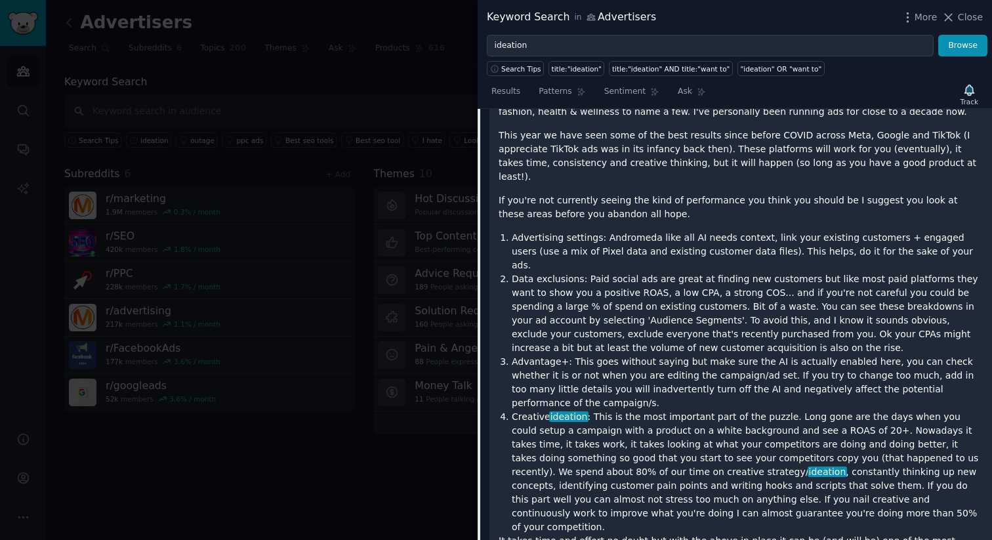
click at [618, 231] on li "Advertising settings: Andromeda like all AI needs context, link your existing c…" at bounding box center [747, 251] width 471 height 41
click at [609, 230] on div at bounding box center [609, 230] width 0 height 0
click at [706, 213] on div "Context first. We're a small paid media agency based in the UK (Manchester), we…" at bounding box center [741, 331] width 484 height 555
drag, startPoint x: 682, startPoint y: 228, endPoint x: 868, endPoint y: 230, distance: 186.4
click at [868, 231] on li "Advertising settings: Andromeda like all AI needs context, link your existing c…" at bounding box center [747, 251] width 471 height 41
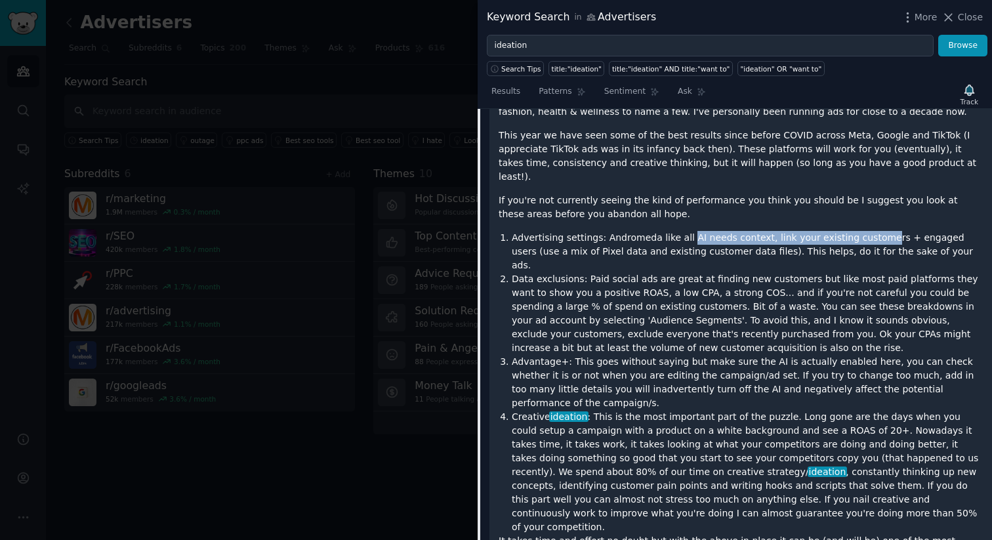
click at [860, 230] on div at bounding box center [860, 230] width 0 height 0
click at [948, 231] on li "Advertising settings: Andromeda like all AI needs context, link your existing c…" at bounding box center [747, 251] width 471 height 41
drag, startPoint x: 953, startPoint y: 230, endPoint x: 611, endPoint y: 223, distance: 342.0
click at [611, 231] on li "Advertising settings: Andromeda like all AI needs context, link your existing c…" at bounding box center [747, 251] width 471 height 41
click at [588, 272] on li "Data exclusions: Paid social ads are great at finding new customers but like mo…" at bounding box center [747, 313] width 471 height 83
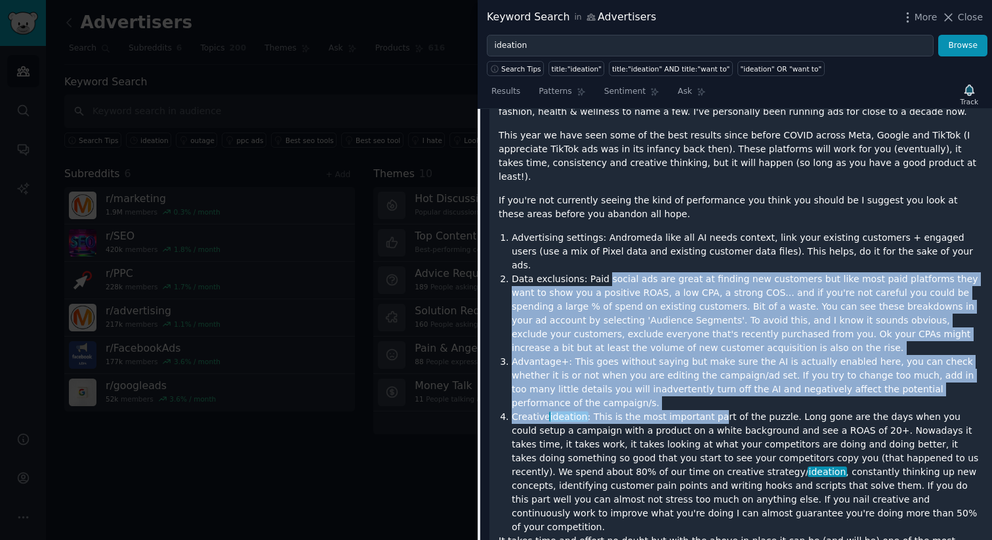
drag, startPoint x: 603, startPoint y: 251, endPoint x: 711, endPoint y: 380, distance: 168.2
click at [711, 380] on ol "Advertising settings: Andromeda like all AI needs context, link your existing c…" at bounding box center [741, 382] width 484 height 303
click at [711, 410] on li "Creative ideation : This is the most important part of the puzzle. Long gone ar…" at bounding box center [747, 472] width 471 height 124
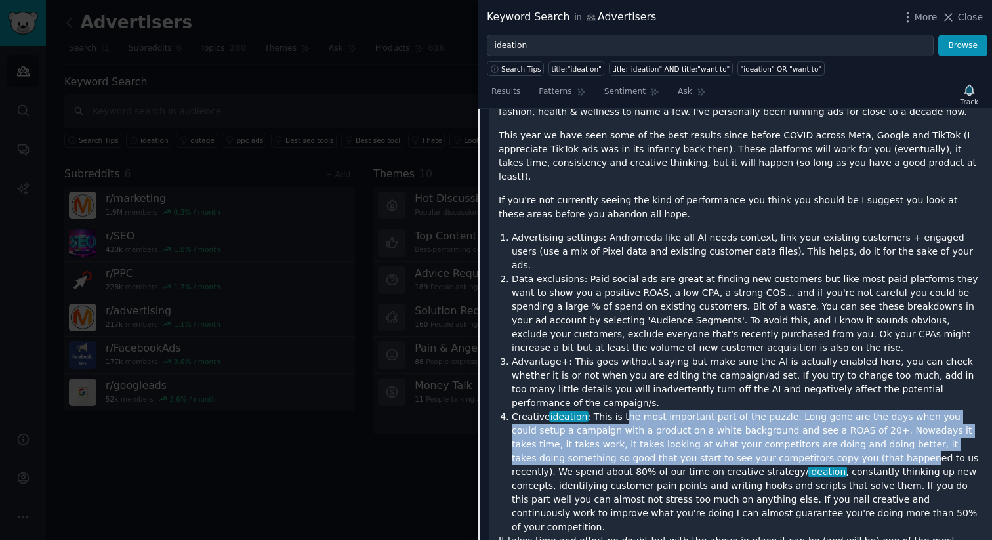
drag, startPoint x: 622, startPoint y: 372, endPoint x: 768, endPoint y: 422, distance: 154.0
click at [768, 422] on li "Creative ideation : This is the most important part of the puzzle. Long gone ar…" at bounding box center [747, 472] width 471 height 124
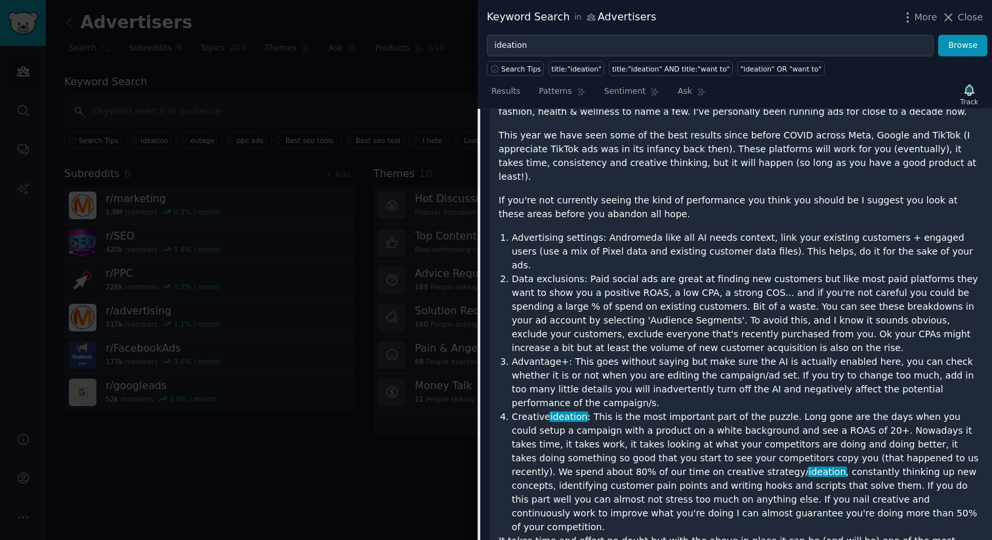
click at [831, 410] on li "Creative ideation : This is the most important part of the puzzle. Long gone ar…" at bounding box center [747, 472] width 471 height 124
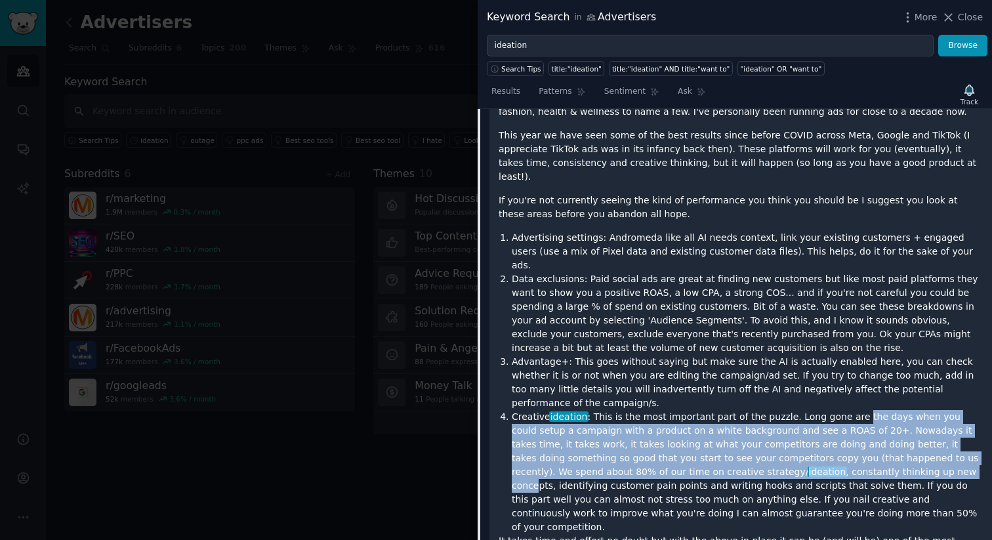
drag, startPoint x: 844, startPoint y: 377, endPoint x: 799, endPoint y: 427, distance: 67.9
click at [799, 427] on li "Creative ideation : This is the most important part of the puzzle. Long gone ar…" at bounding box center [747, 472] width 471 height 124
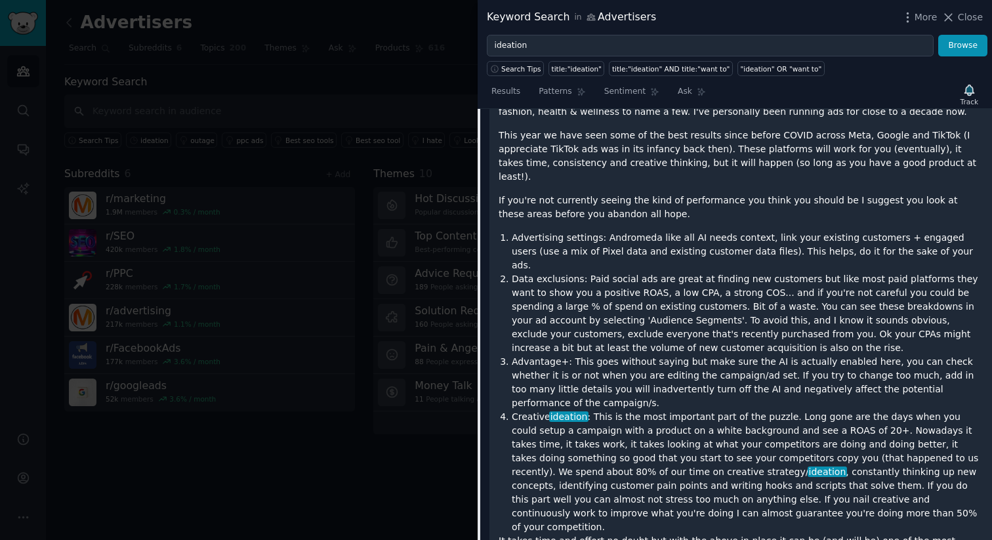
click at [541, 429] on li "Creative ideation : This is the most important part of the puzzle. Long gone ar…" at bounding box center [747, 472] width 471 height 124
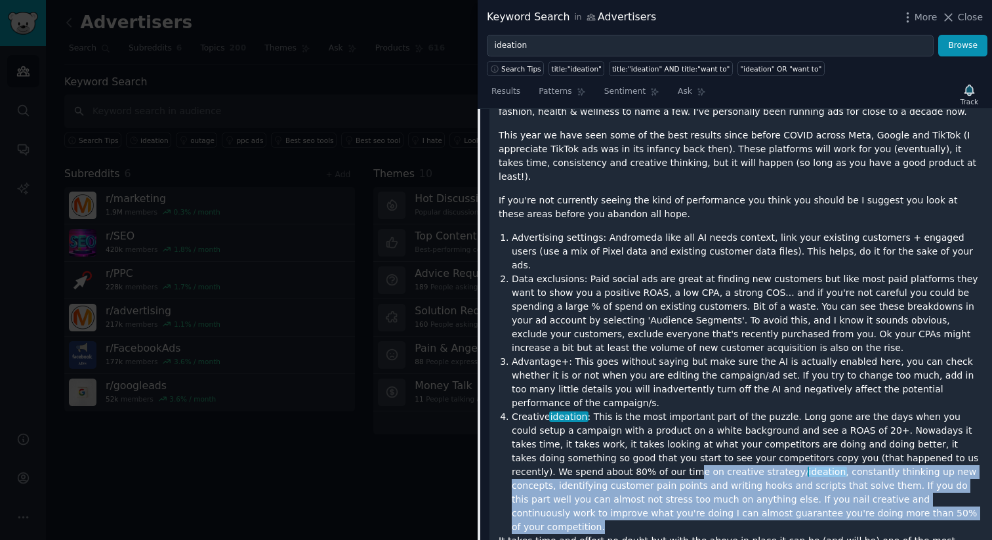
drag, startPoint x: 524, startPoint y: 429, endPoint x: 748, endPoint y: 465, distance: 227.4
click at [748, 465] on li "Creative ideation : This is the most important part of the puzzle. Long gone ar…" at bounding box center [747, 472] width 471 height 124
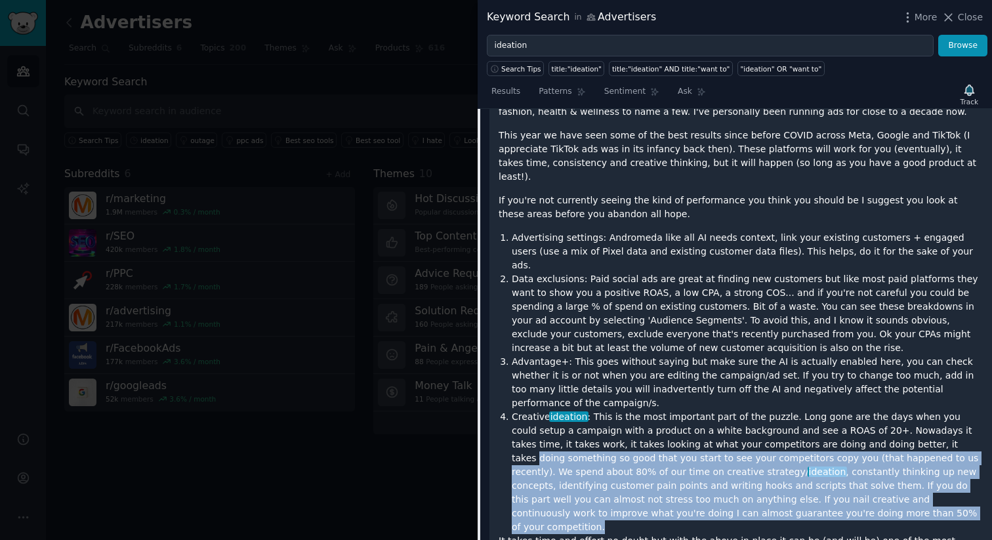
drag, startPoint x: 772, startPoint y: 469, endPoint x: 864, endPoint y: 404, distance: 112.2
click at [864, 410] on li "Creative ideation : This is the most important part of the puzzle. Long gone ar…" at bounding box center [747, 472] width 471 height 124
click at [576, 446] on li "Creative ideation : This is the most important part of the puzzle. Long gone ar…" at bounding box center [747, 472] width 471 height 124
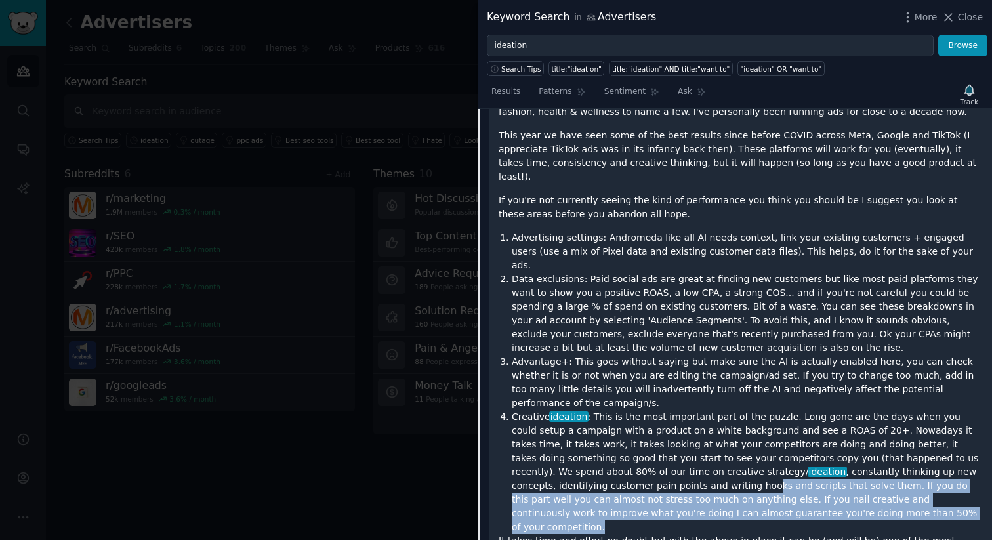
drag, startPoint x: 557, startPoint y: 446, endPoint x: 767, endPoint y: 469, distance: 211.4
click at [767, 469] on li "Creative ideation : This is the most important part of the puzzle. Long gone ar…" at bounding box center [747, 472] width 471 height 124
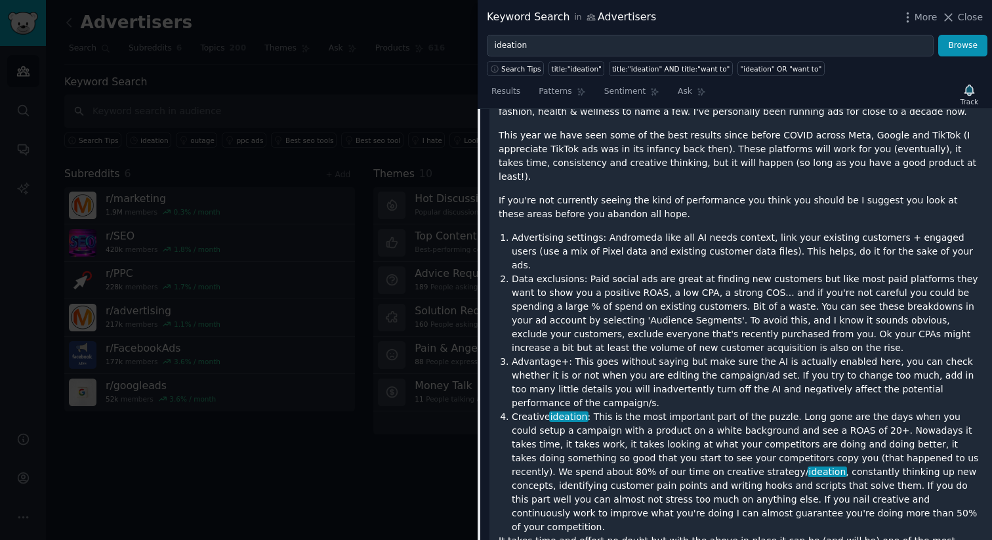
click at [802, 471] on li "Creative ideation : This is the most important part of the puzzle. Long gone ar…" at bounding box center [747, 472] width 471 height 124
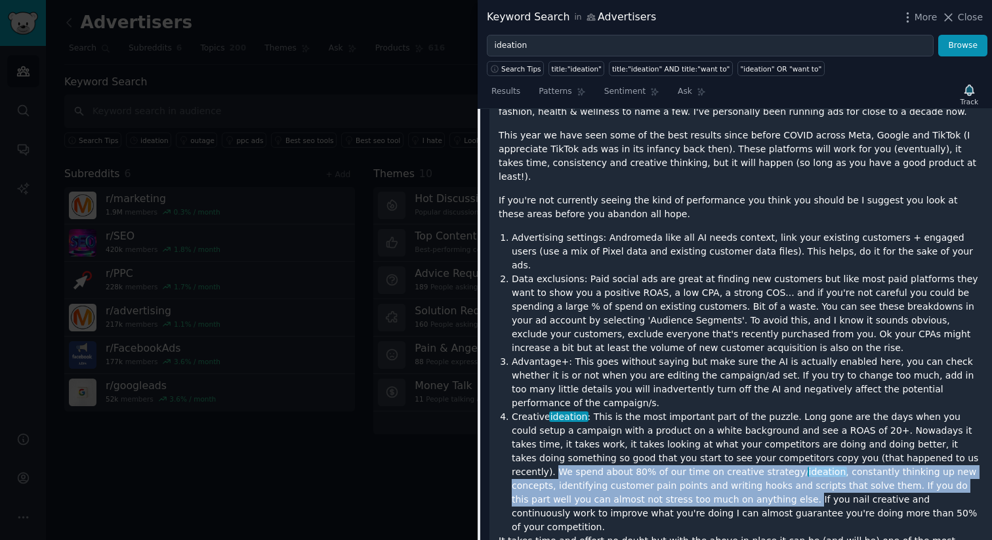
drag, startPoint x: 849, startPoint y: 417, endPoint x: 572, endPoint y: 455, distance: 278.9
click at [572, 455] on li "Creative ideation : This is the most important part of the puzzle. Long gone ar…" at bounding box center [747, 472] width 471 height 124
copy li "We spend about 80% of our time on creative strategy/ ideation , constantly thin…"
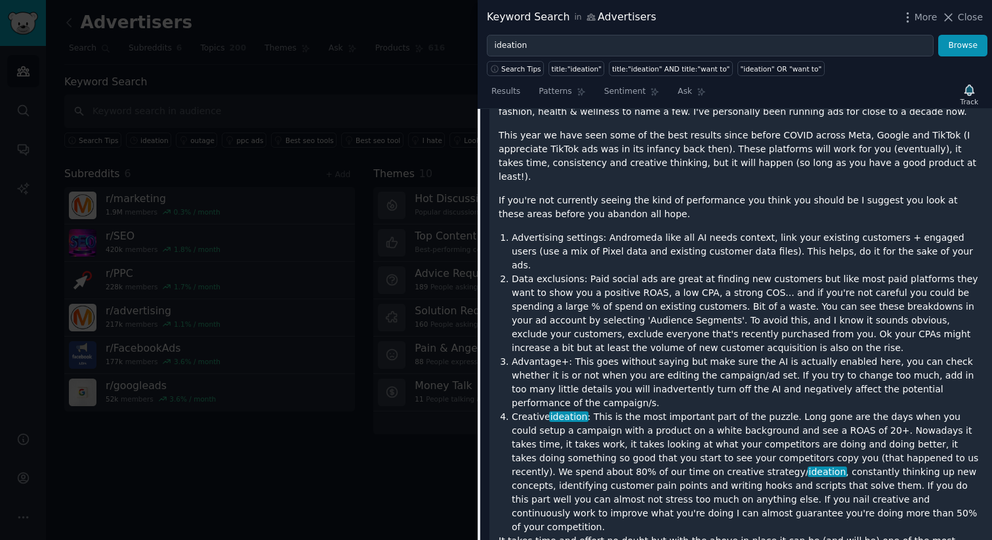
click at [730, 355] on li "Advantage+: This goes without saying but make sure the AI is actually enabled h…" at bounding box center [747, 382] width 471 height 55
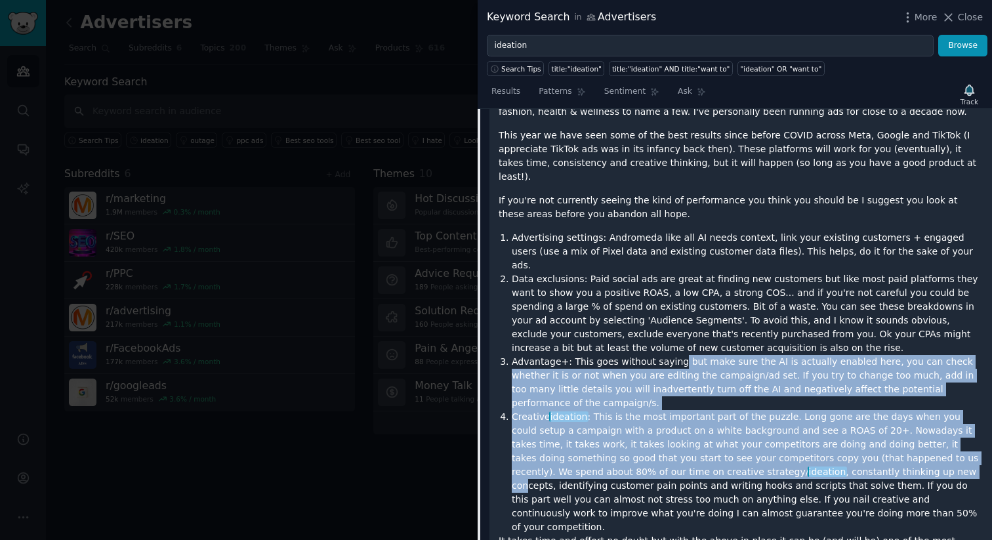
drag, startPoint x: 677, startPoint y: 333, endPoint x: 790, endPoint y: 425, distance: 145.6
click at [790, 425] on ol "Advertising settings: Andromeda like all AI needs context, link your existing c…" at bounding box center [741, 382] width 484 height 303
click at [790, 425] on li "Creative ideation : This is the most important part of the puzzle. Long gone ar…" at bounding box center [747, 472] width 471 height 124
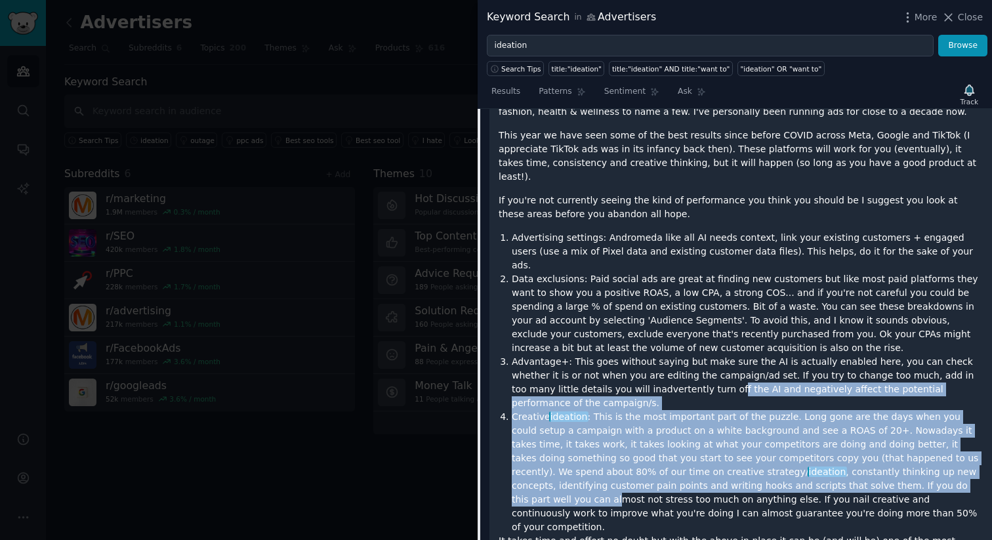
drag, startPoint x: 828, startPoint y: 440, endPoint x: 631, endPoint y: 360, distance: 212.3
click at [631, 360] on ol "Advertising settings: Andromeda like all AI needs context, link your existing c…" at bounding box center [741, 382] width 484 height 303
click at [631, 360] on li "Advantage+: This goes without saying but make sure the AI is actually enabled h…" at bounding box center [747, 382] width 471 height 55
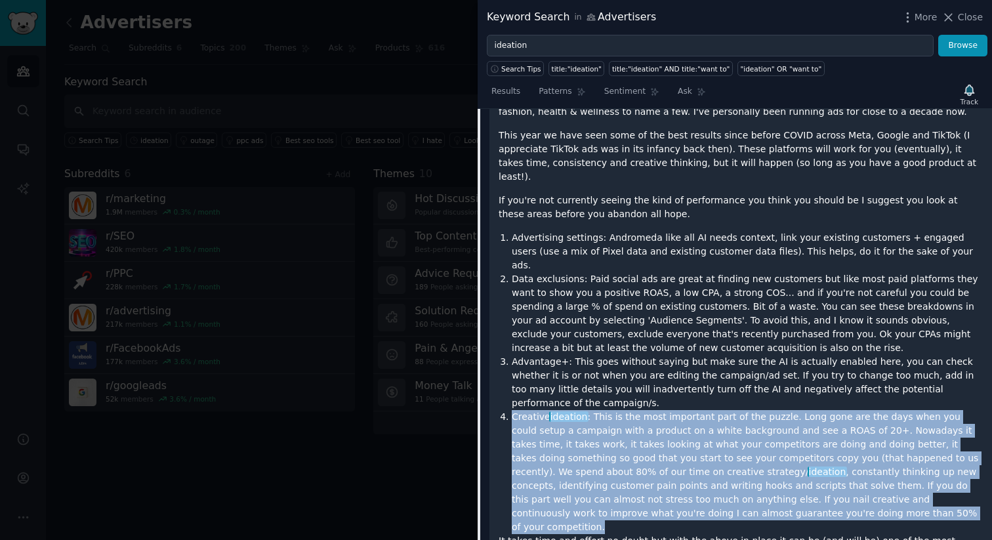
drag, startPoint x: 509, startPoint y: 375, endPoint x: 730, endPoint y: 476, distance: 242.3
click at [730, 476] on li "Creative ideation : This is the most important part of the puzzle. Long gone ar…" at bounding box center [747, 472] width 471 height 124
drag, startPoint x: 770, startPoint y: 475, endPoint x: 488, endPoint y: 374, distance: 299.0
click at [488, 374] on div "Submission 8 Comments Summary Reply on Reddit Submission Contents Context first…" at bounding box center [735, 321] width 515 height 666
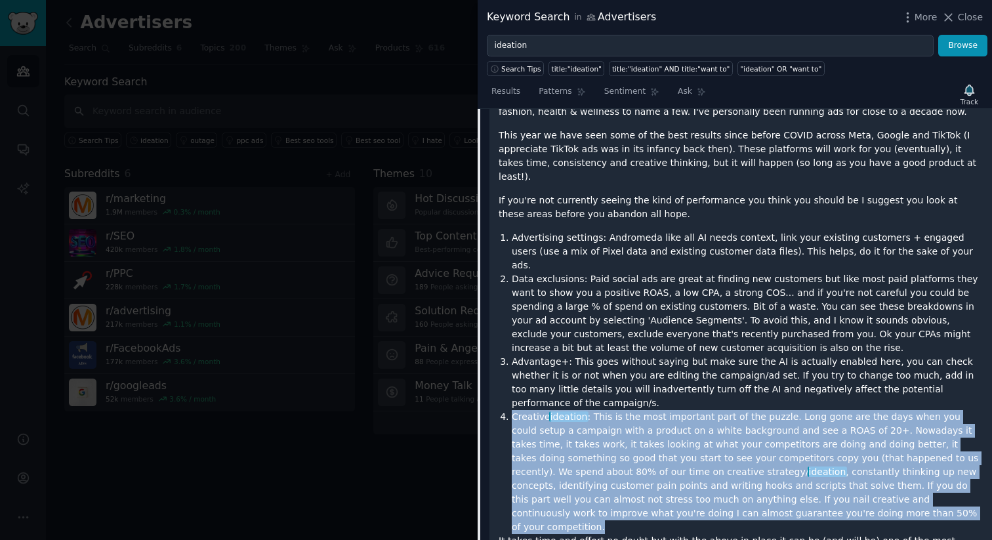
click at [488, 374] on div "Submission 8 Comments Summary Reply on Reddit Submission Contents Context first…" at bounding box center [735, 321] width 515 height 666
drag, startPoint x: 494, startPoint y: 372, endPoint x: 780, endPoint y: 474, distance: 303.3
click at [780, 474] on div "Context first. We're a small paid media agency based in the UK (Manchester), we…" at bounding box center [741, 342] width 503 height 595
click at [820, 477] on li "Creative ideation : This is the most important part of the puzzle. Long gone ar…" at bounding box center [747, 472] width 471 height 124
drag, startPoint x: 853, startPoint y: 477, endPoint x: 494, endPoint y: 373, distance: 374.2
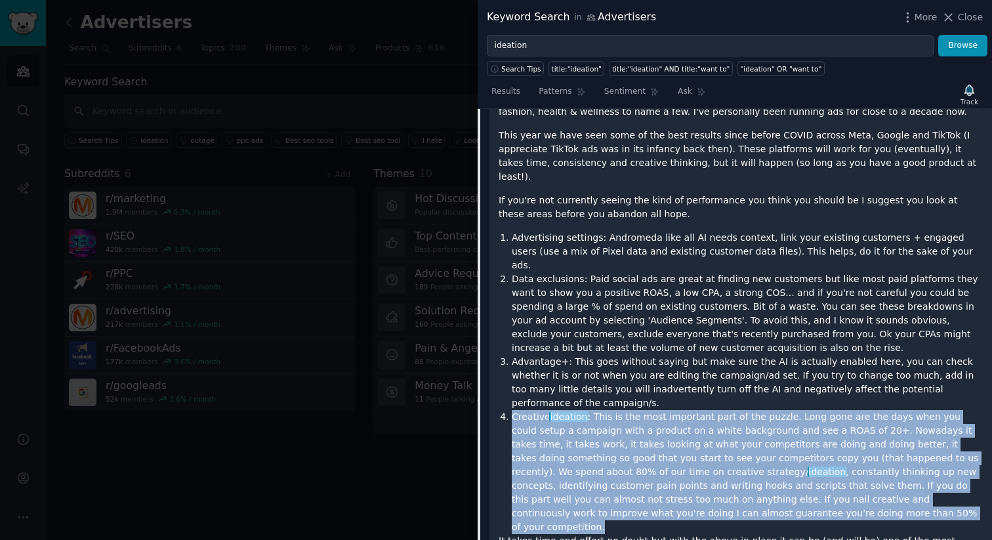
click at [494, 373] on div "Context first. We're a small paid media agency based in the UK (Manchester), we…" at bounding box center [741, 342] width 503 height 595
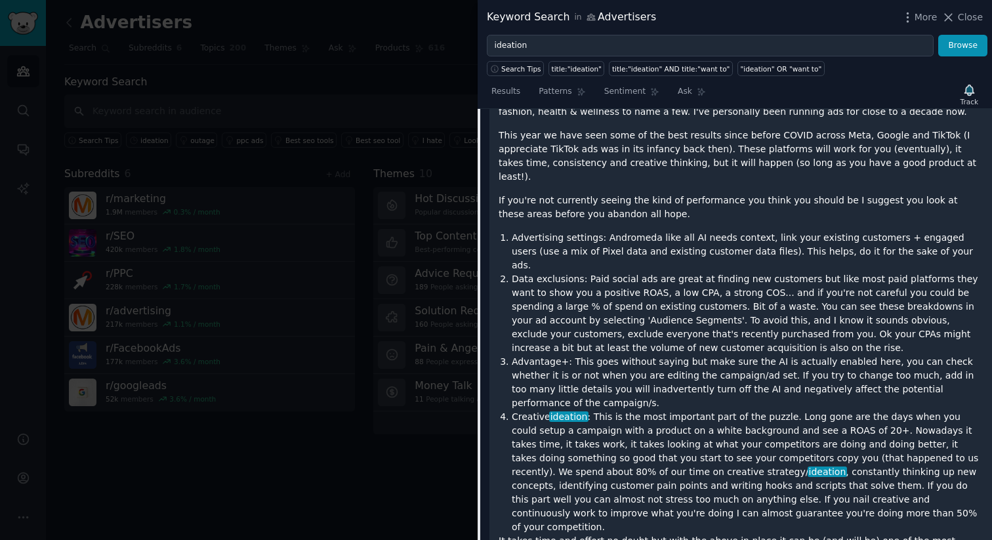
click at [624, 355] on li "Advantage+: This goes without saying but make sure the AI is actually enabled h…" at bounding box center [747, 382] width 471 height 55
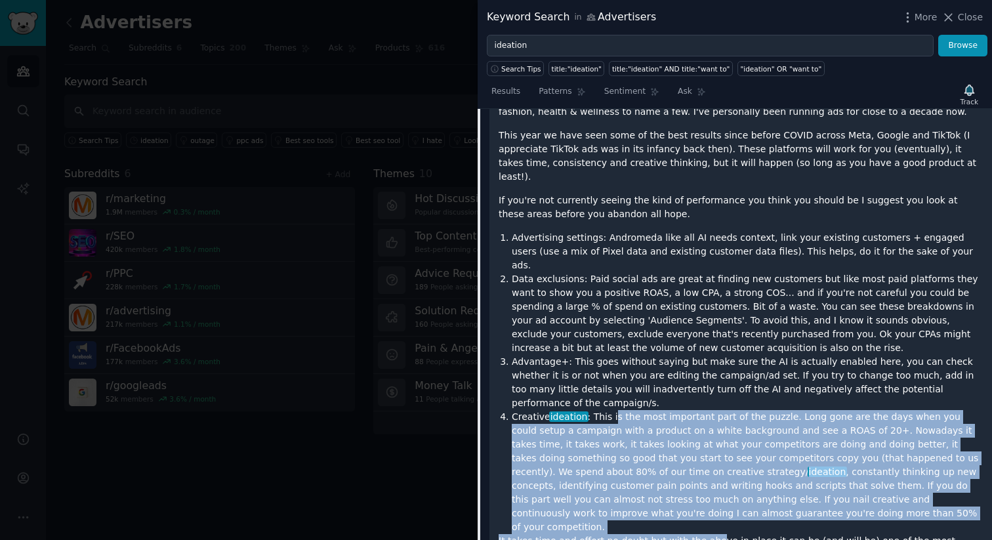
drag, startPoint x: 613, startPoint y: 381, endPoint x: 708, endPoint y: 481, distance: 137.4
click at [708, 481] on div "Context first. We're a small paid media agency based in the UK (Manchester), we…" at bounding box center [741, 331] width 484 height 555
click at [708, 410] on li "Creative ideation : This is the most important part of the puzzle. Long gone ar…" at bounding box center [747, 472] width 471 height 124
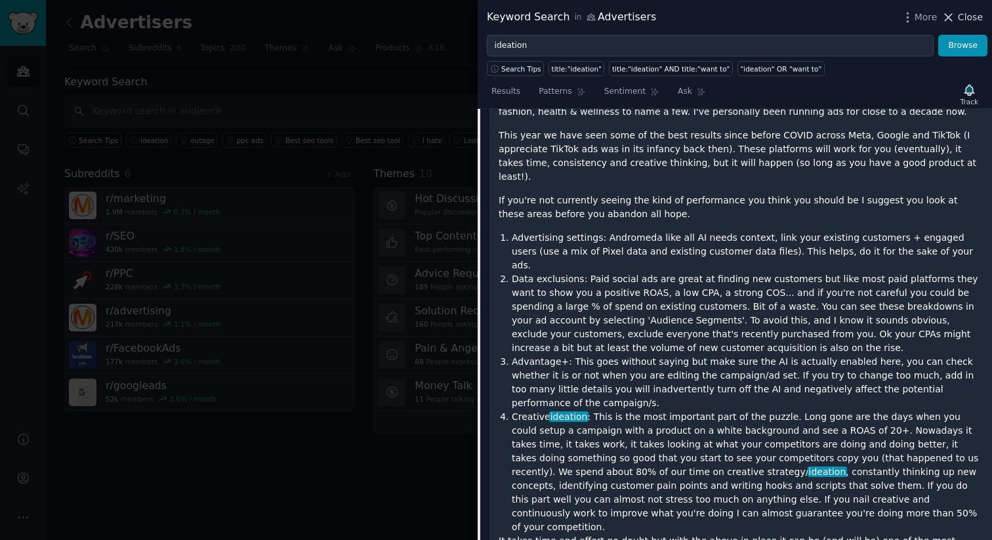
click at [969, 18] on span "Close" at bounding box center [970, 18] width 25 height 14
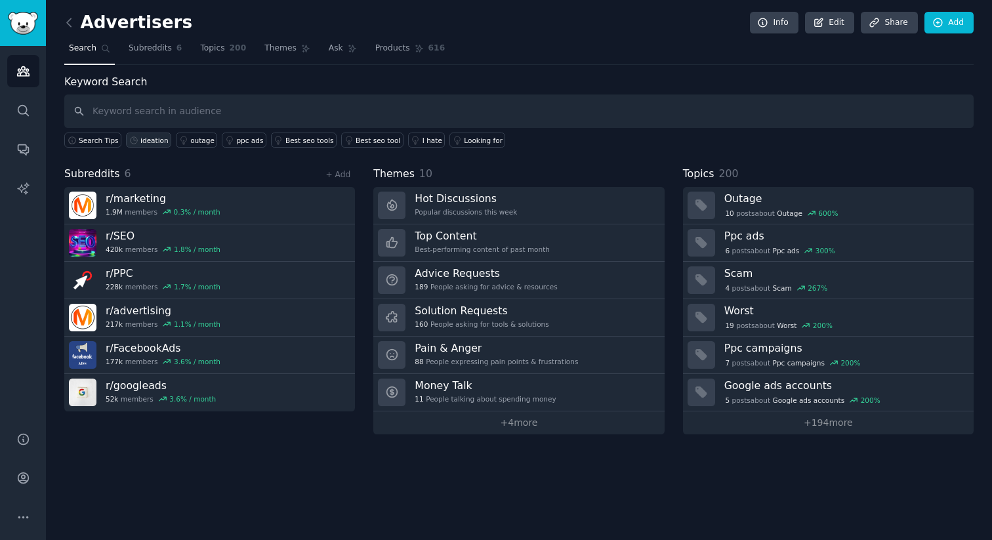
click at [142, 140] on div "ideation" at bounding box center [154, 140] width 28 height 9
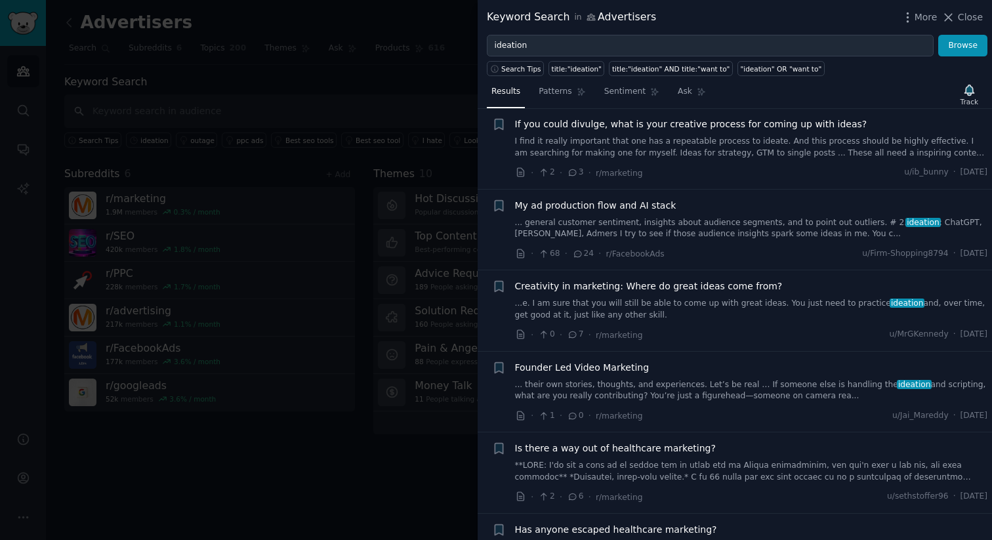
scroll to position [2285, 0]
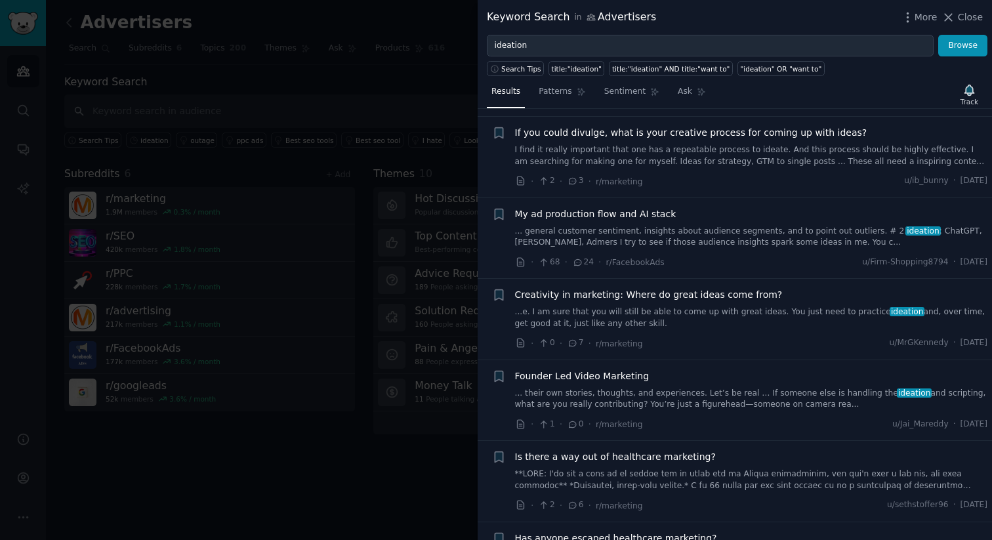
click at [633, 226] on link "... general customer sentiment, insights about audience segments, and to point …" at bounding box center [751, 237] width 473 height 23
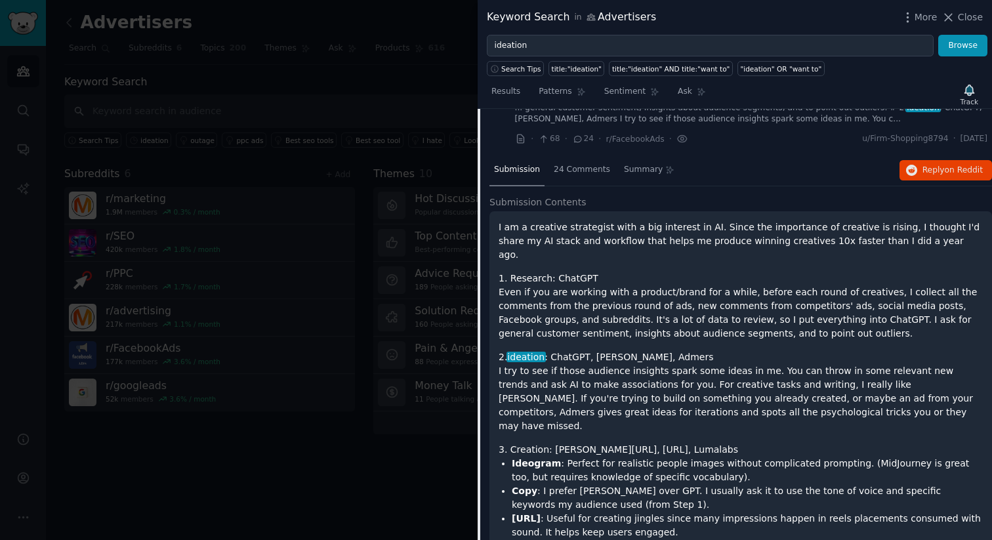
scroll to position [2425, 0]
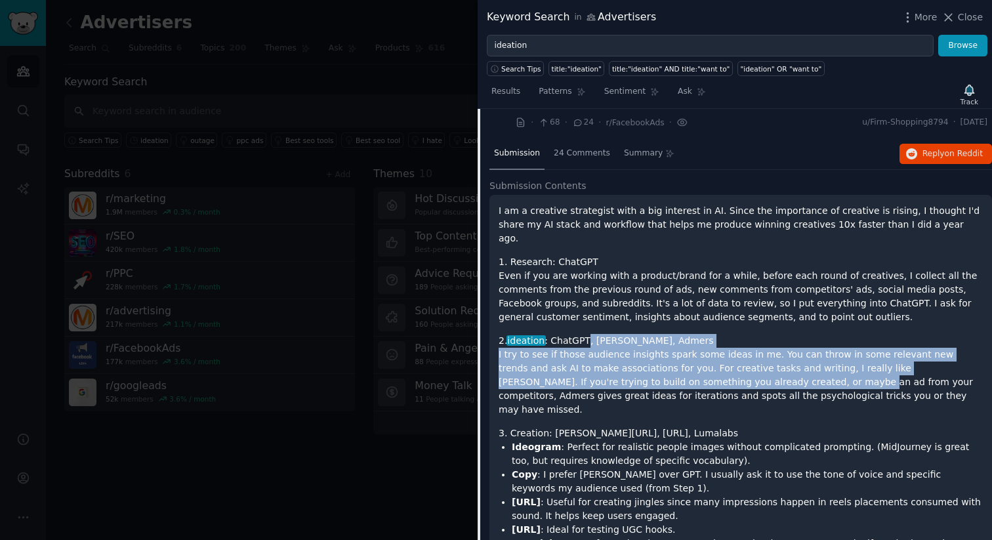
drag, startPoint x: 585, startPoint y: 313, endPoint x: 706, endPoint y: 354, distance: 127.7
click at [706, 354] on div "I am a creative strategist with a big interest in AI. Since the importance of c…" at bounding box center [741, 451] width 484 height 494
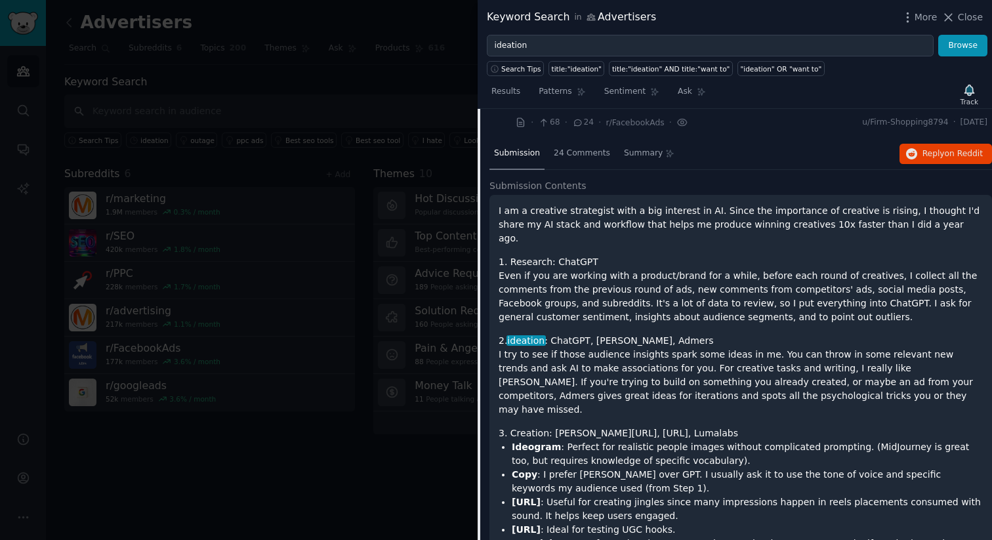
click at [621, 278] on p "Even if you are working with a product/brand for a while, before each round of …" at bounding box center [741, 296] width 484 height 55
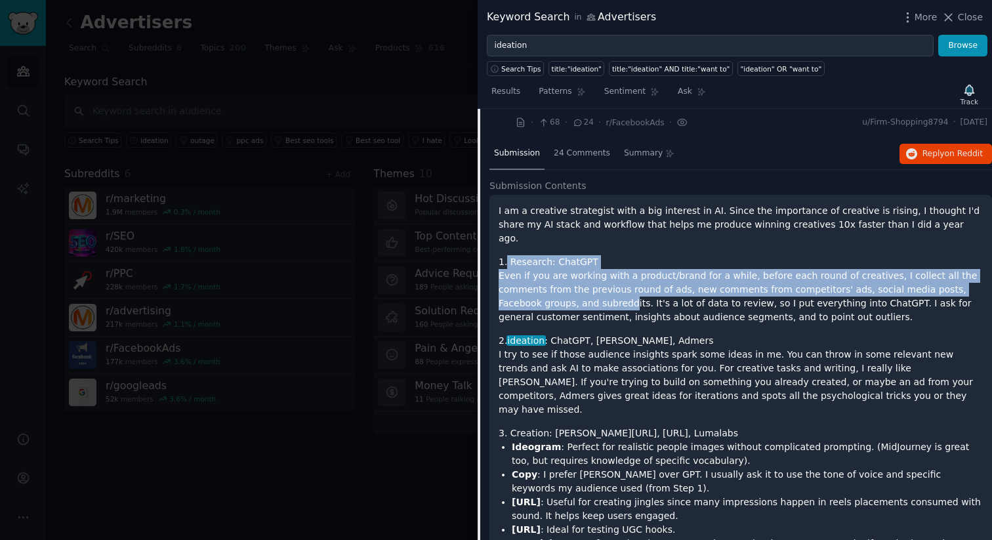
drag, startPoint x: 505, startPoint y: 238, endPoint x: 585, endPoint y: 272, distance: 86.8
click at [585, 272] on div "I am a creative strategist with a big interest in AI. Since the importance of c…" at bounding box center [741, 451] width 484 height 494
click at [579, 269] on p "Even if you are working with a product/brand for a while, before each round of …" at bounding box center [741, 296] width 484 height 55
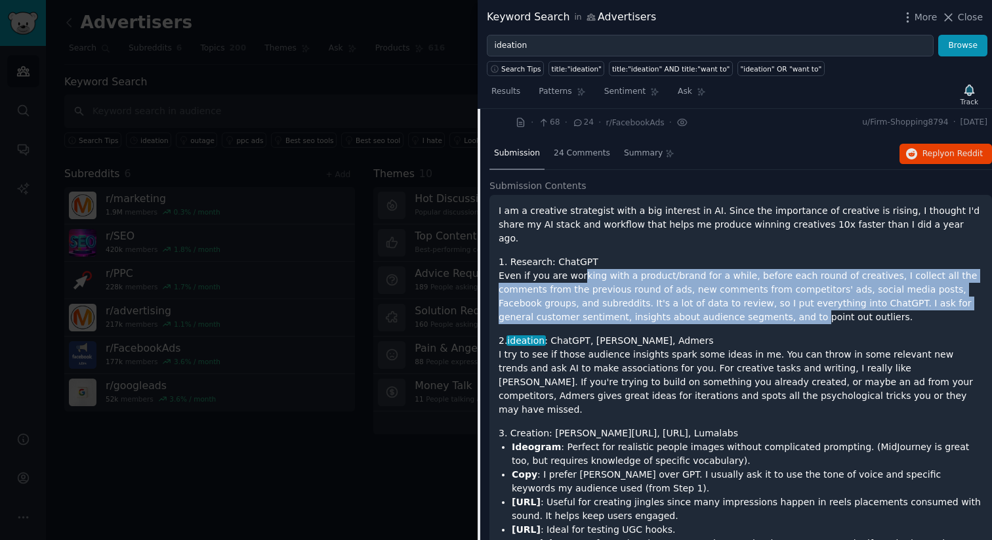
drag, startPoint x: 581, startPoint y: 253, endPoint x: 725, endPoint y: 284, distance: 147.7
click at [725, 284] on p "Even if you are working with a product/brand for a while, before each round of …" at bounding box center [741, 296] width 484 height 55
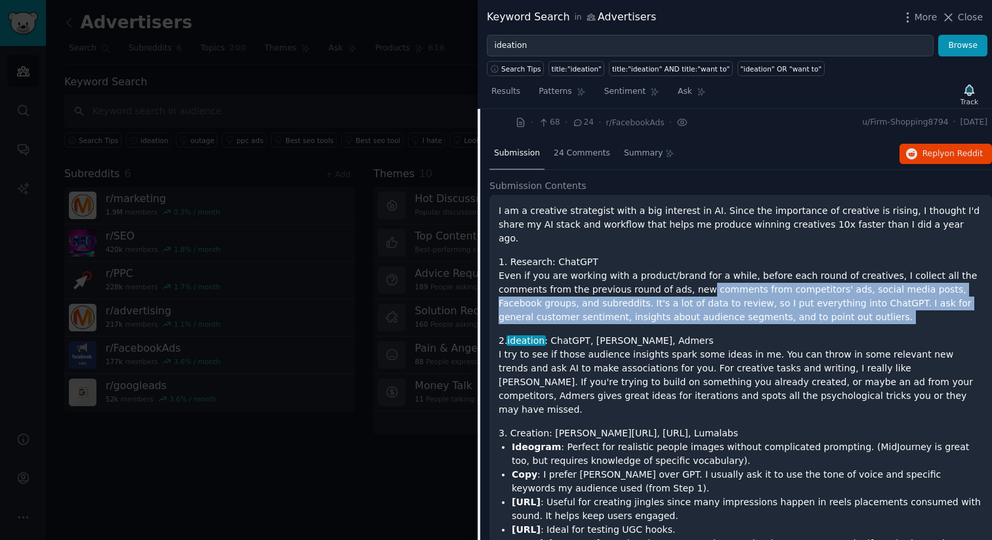
drag, startPoint x: 696, startPoint y: 259, endPoint x: 838, endPoint y: 301, distance: 147.7
click at [838, 301] on div "I am a creative strategist with a big interest in AI. Since the importance of c…" at bounding box center [741, 451] width 484 height 494
click at [856, 298] on div "I am a creative strategist with a big interest in AI. Since the importance of c…" at bounding box center [741, 451] width 484 height 494
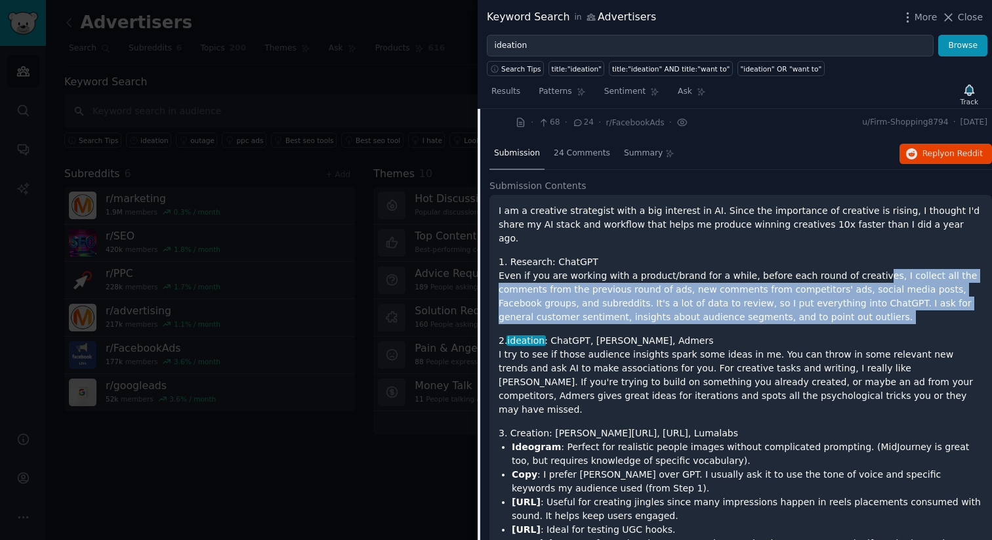
drag, startPoint x: 881, startPoint y: 298, endPoint x: 857, endPoint y: 251, distance: 53.1
click at [857, 251] on div "I am a creative strategist with a big interest in AI. Since the importance of c…" at bounding box center [741, 451] width 484 height 494
click at [857, 269] on p "Even if you are working with a product/brand for a while, before each round of …" at bounding box center [741, 296] width 484 height 55
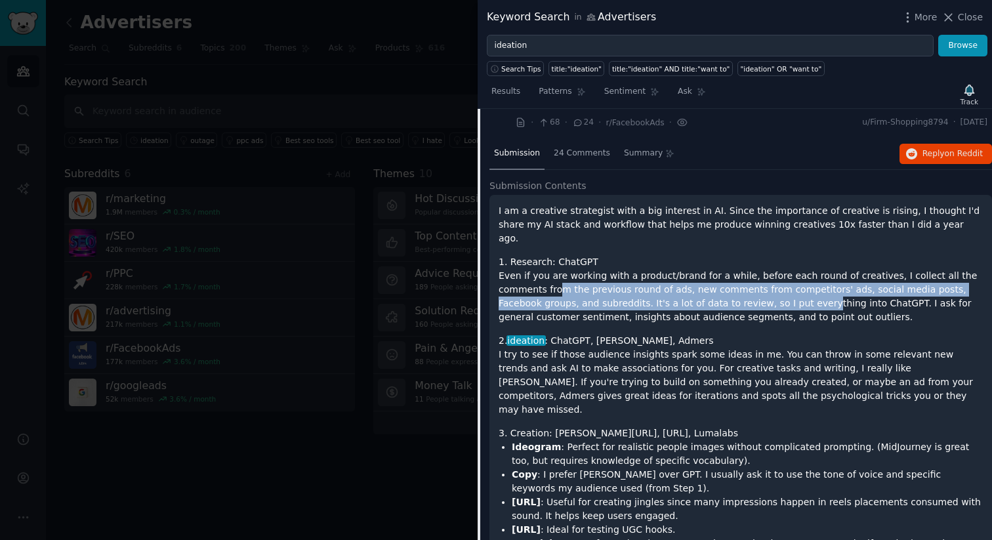
drag, startPoint x: 556, startPoint y: 261, endPoint x: 770, endPoint y: 275, distance: 214.5
click at [770, 275] on p "Even if you are working with a product/brand for a while, before each round of …" at bounding box center [741, 296] width 484 height 55
click at [688, 269] on p "Even if you are working with a product/brand for a while, before each round of …" at bounding box center [741, 296] width 484 height 55
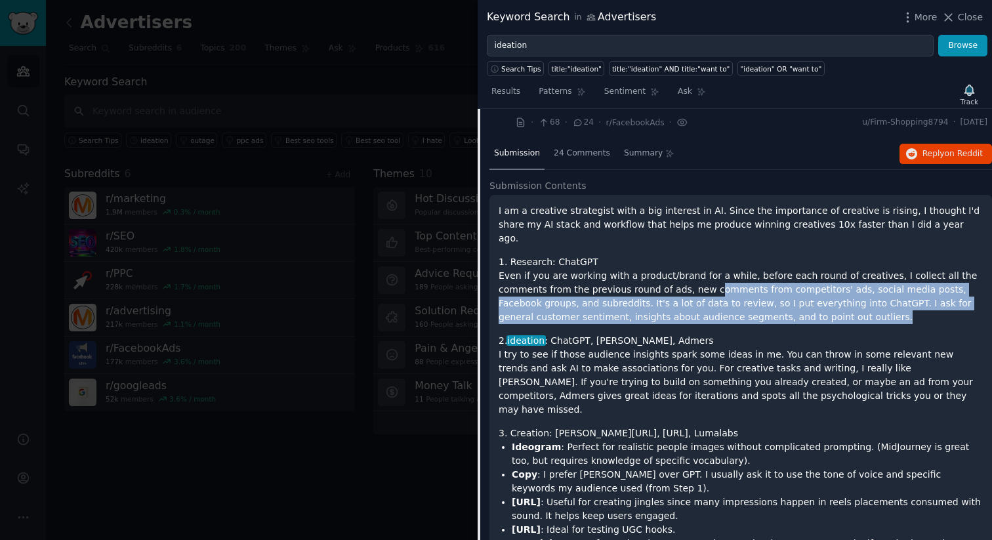
drag, startPoint x: 704, startPoint y: 263, endPoint x: 848, endPoint y: 291, distance: 146.6
click at [848, 291] on p "Even if you are working with a product/brand for a while, before each round of …" at bounding box center [741, 296] width 484 height 55
drag, startPoint x: 868, startPoint y: 291, endPoint x: 824, endPoint y: 258, distance: 55.3
click at [824, 269] on p "Even if you are working with a product/brand for a while, before each round of …" at bounding box center [741, 296] width 484 height 55
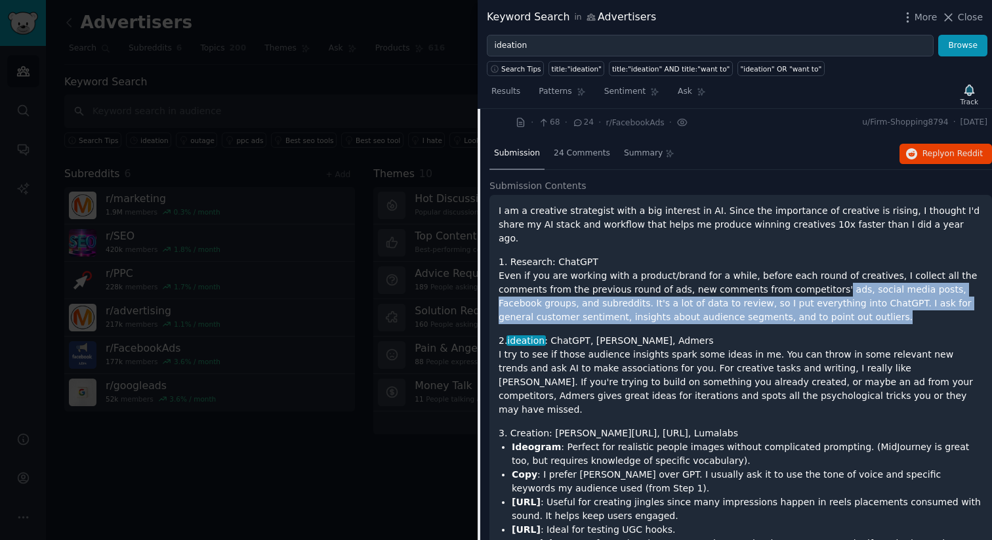
click at [579, 273] on p "Even if you are working with a product/brand for a while, before each round of …" at bounding box center [741, 296] width 484 height 55
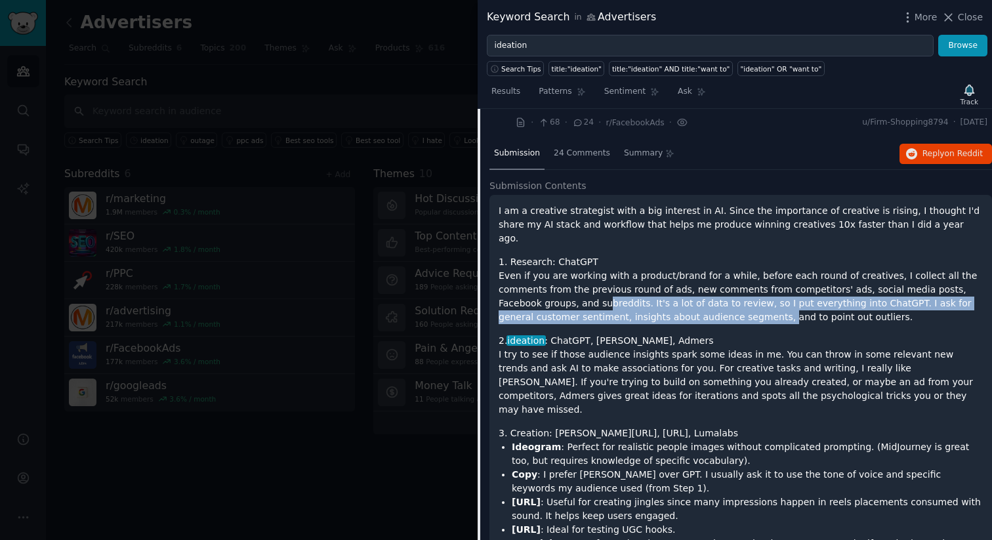
drag, startPoint x: 561, startPoint y: 275, endPoint x: 696, endPoint y: 288, distance: 135.2
click at [696, 288] on p "Even if you are working with a product/brand for a while, before each round of …" at bounding box center [741, 296] width 484 height 55
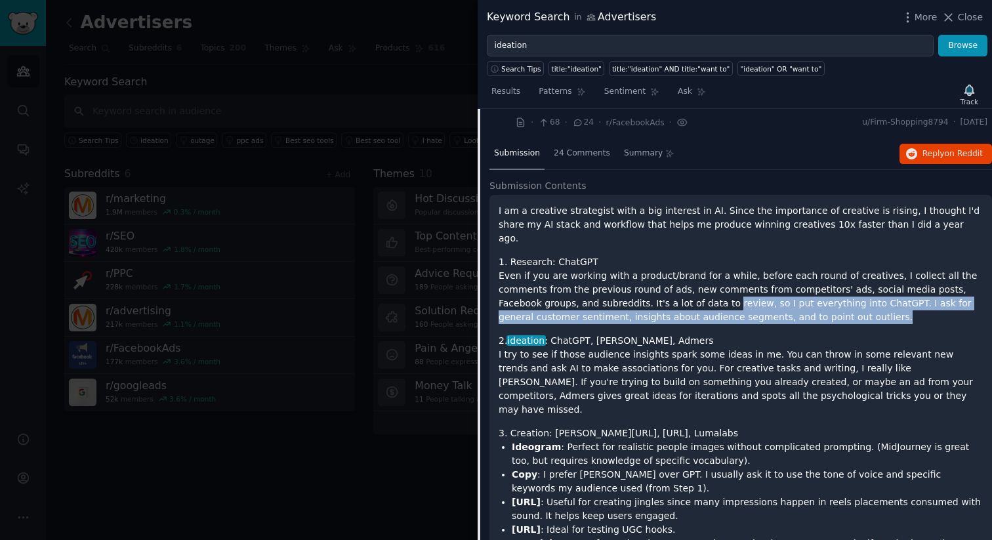
drag, startPoint x: 681, startPoint y: 274, endPoint x: 833, endPoint y: 286, distance: 152.1
click at [833, 286] on p "Even if you are working with a product/brand for a while, before each round of …" at bounding box center [741, 296] width 484 height 55
drag, startPoint x: 866, startPoint y: 290, endPoint x: 855, endPoint y: 276, distance: 18.2
click at [855, 276] on p "Even if you are working with a product/brand for a while, before each round of …" at bounding box center [741, 296] width 484 height 55
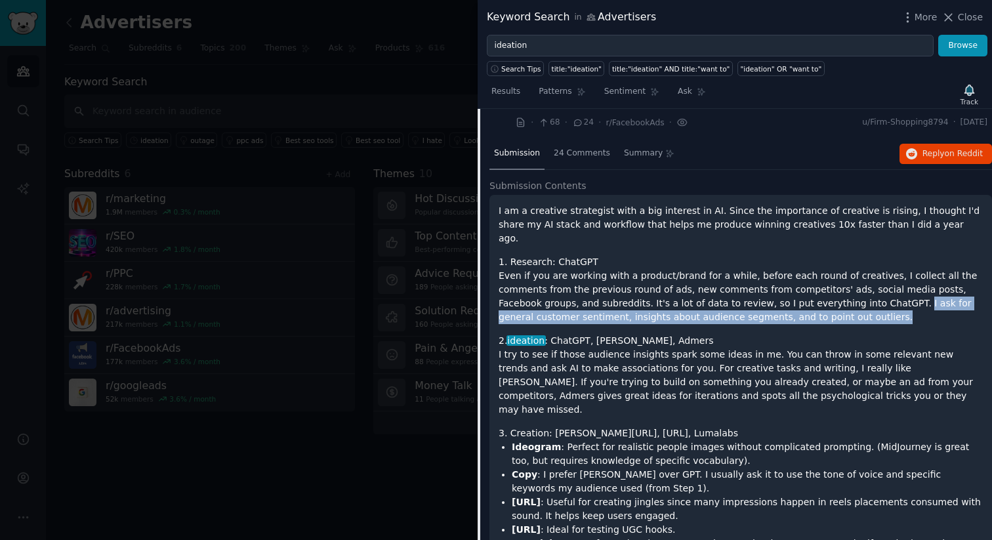
click at [855, 276] on p "Even if you are working with a product/brand for a while, before each round of …" at bounding box center [741, 296] width 484 height 55
drag, startPoint x: 516, startPoint y: 287, endPoint x: 836, endPoint y: 288, distance: 320.3
click at [836, 288] on p "Even if you are working with a product/brand for a while, before each round of …" at bounding box center [741, 296] width 484 height 55
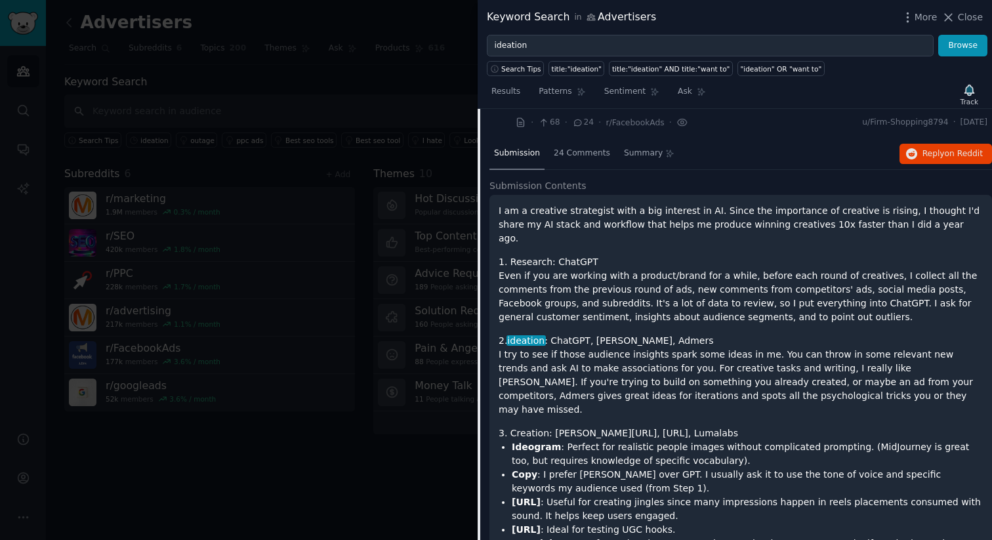
drag, startPoint x: 880, startPoint y: 291, endPoint x: 807, endPoint y: 292, distance: 72.9
click at [807, 292] on p "Even if you are working with a product/brand for a while, before each round of …" at bounding box center [741, 296] width 484 height 55
drag, startPoint x: 835, startPoint y: 293, endPoint x: 636, endPoint y: 289, distance: 198.9
click at [636, 289] on p "Even if you are working with a product/brand for a while, before each round of …" at bounding box center [741, 296] width 484 height 55
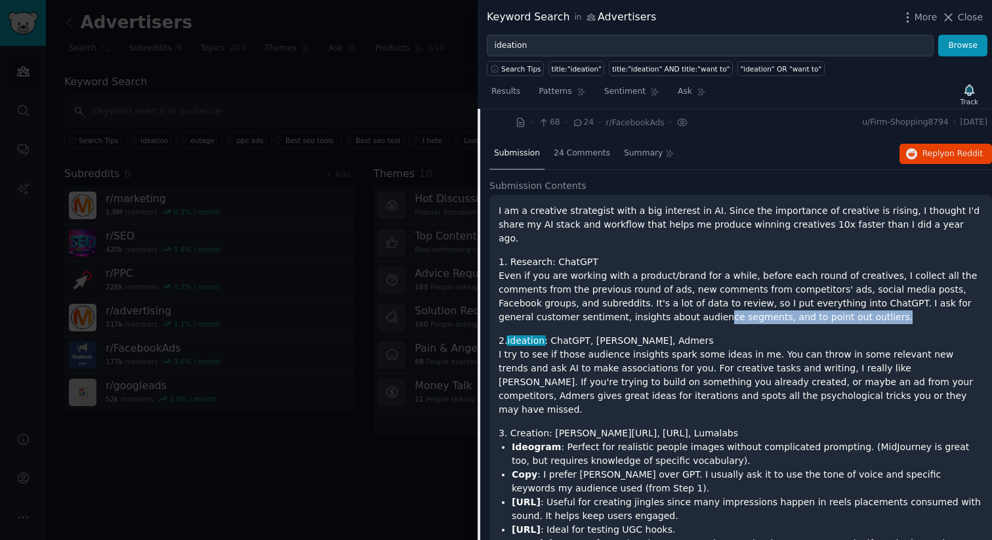
click at [636, 289] on p "Even if you are working with a product/brand for a while, before each round of …" at bounding box center [741, 296] width 484 height 55
click at [783, 289] on p "Even if you are working with a product/brand for a while, before each round of …" at bounding box center [741, 296] width 484 height 55
click at [775, 266] on div at bounding box center [775, 266] width 0 height 0
click at [740, 288] on p "Even if you are working with a product/brand for a while, before each round of …" at bounding box center [741, 296] width 484 height 55
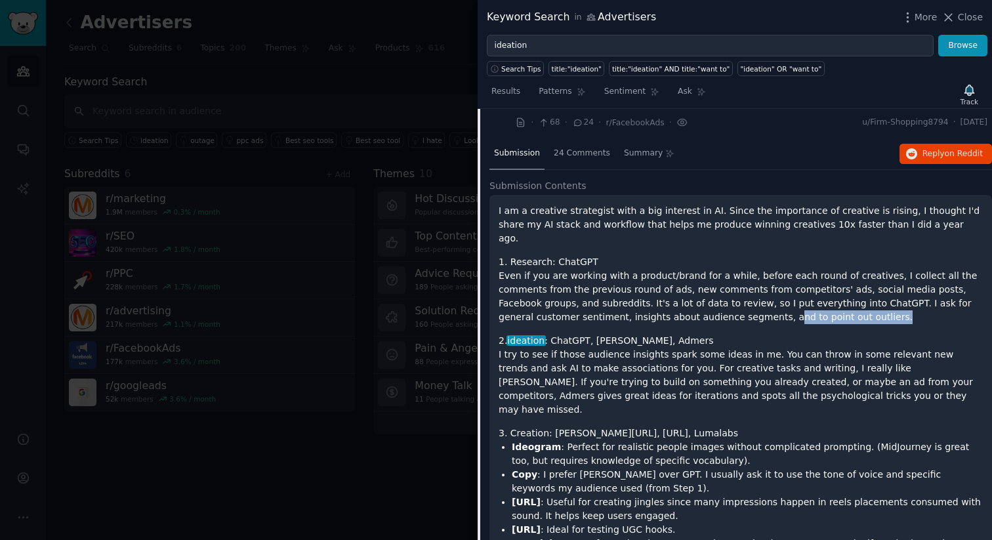
drag, startPoint x: 700, startPoint y: 289, endPoint x: 843, endPoint y: 289, distance: 143.7
click at [843, 289] on p "Even if you are working with a product/brand for a while, before each round of …" at bounding box center [741, 296] width 484 height 55
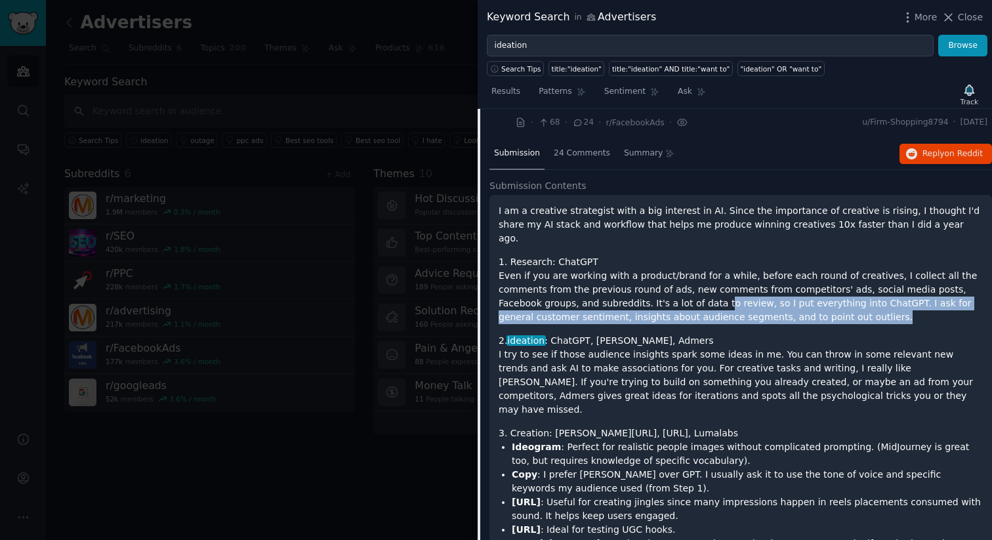
drag, startPoint x: 855, startPoint y: 291, endPoint x: 675, endPoint y: 282, distance: 180.1
click at [675, 282] on p "Even if you are working with a product/brand for a while, before each round of …" at bounding box center [741, 296] width 484 height 55
click at [722, 293] on p "Even if you are working with a product/brand for a while, before each round of …" at bounding box center [741, 296] width 484 height 55
drag, startPoint x: 679, startPoint y: 274, endPoint x: 771, endPoint y: 297, distance: 94.7
click at [771, 297] on div "I am a creative strategist with a big interest in AI. Since the importance of c…" at bounding box center [741, 451] width 484 height 494
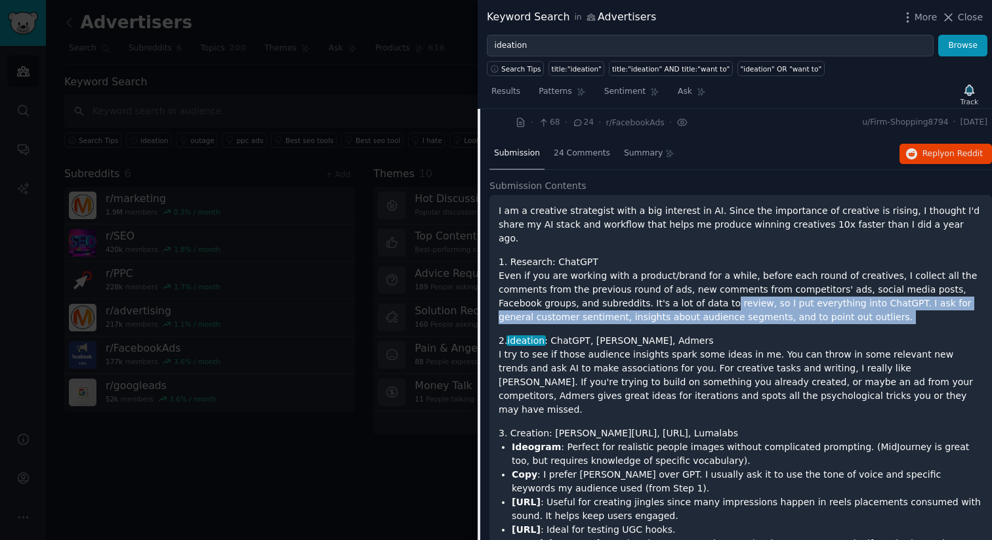
click at [759, 293] on p "Even if you are working with a product/brand for a while, before each round of …" at bounding box center [741, 296] width 484 height 55
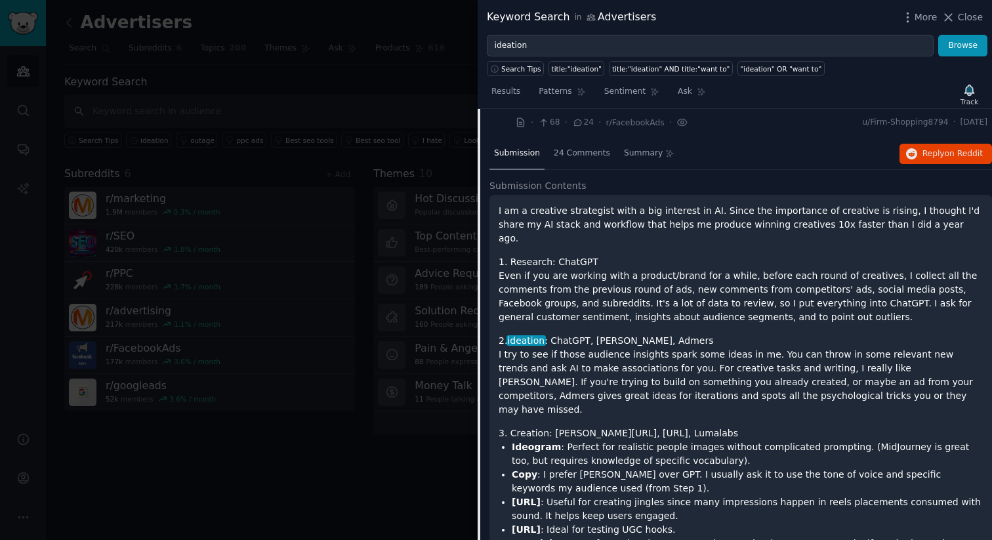
click at [394, 66] on div at bounding box center [496, 270] width 992 height 540
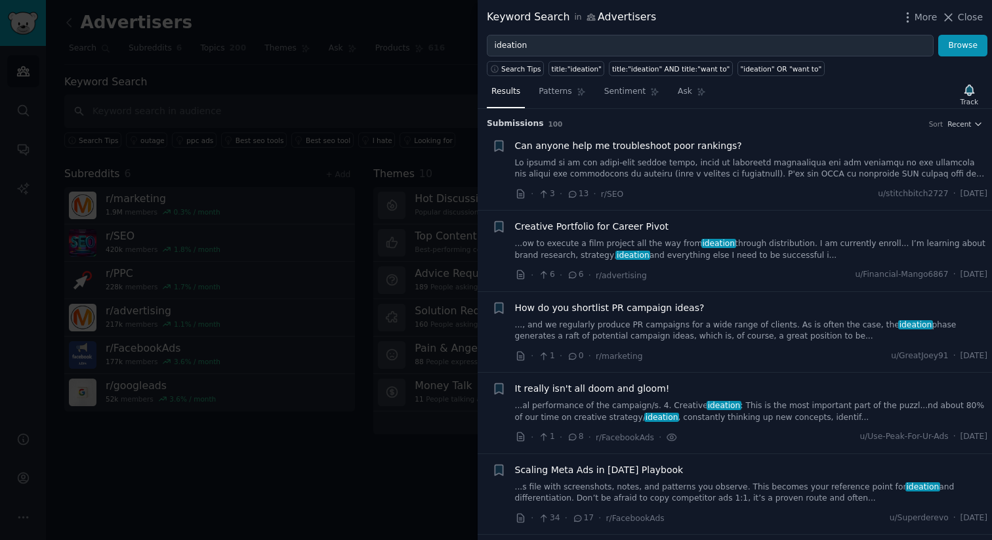
scroll to position [230, 0]
